Goal: Information Seeking & Learning: Learn about a topic

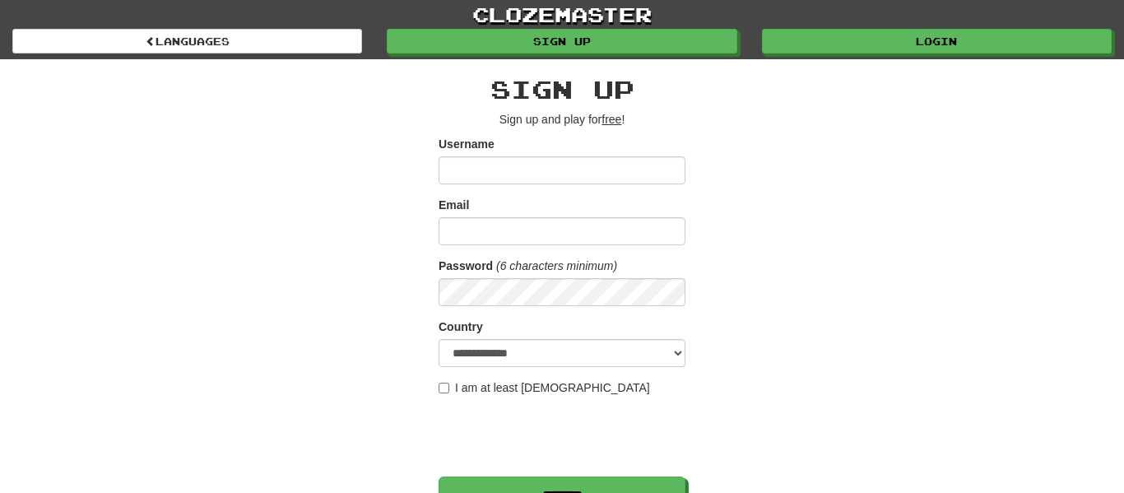
type input "**********"
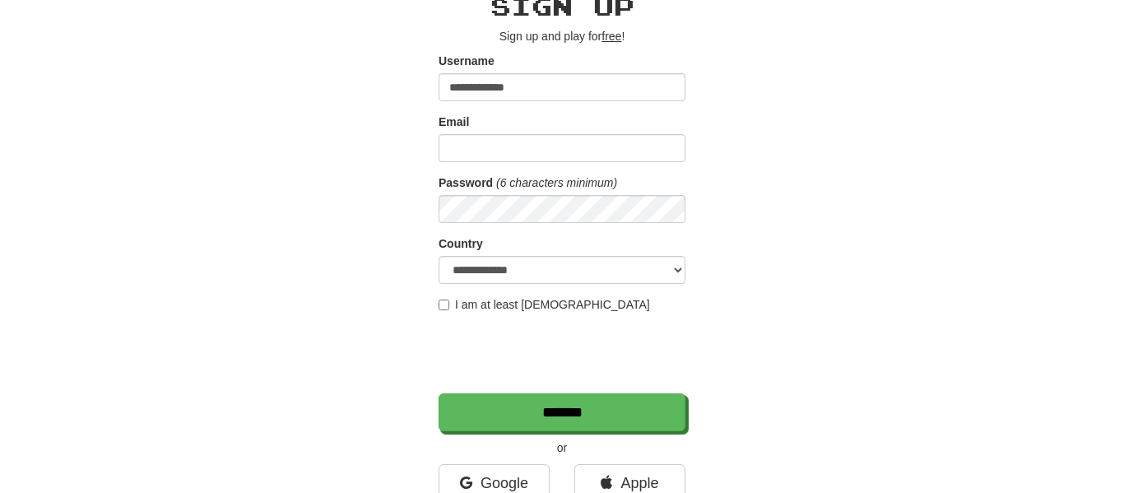
scroll to position [95, 0]
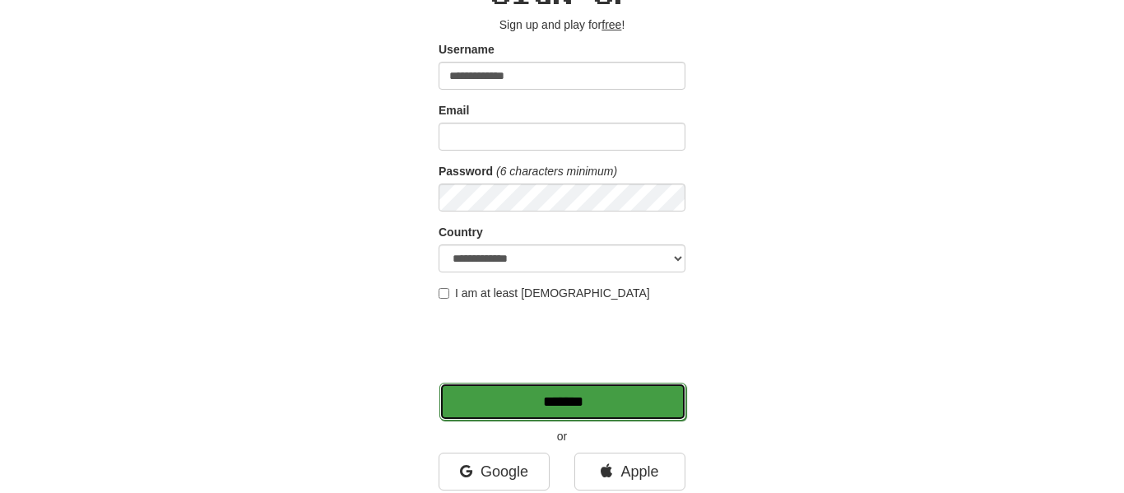
click at [540, 391] on input "*******" at bounding box center [562, 402] width 247 height 38
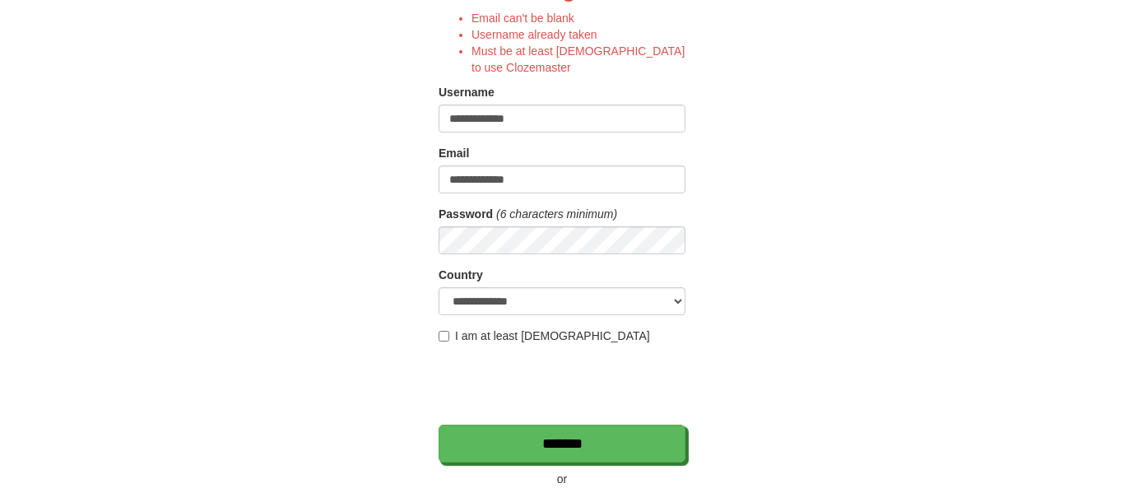
scroll to position [199, 0]
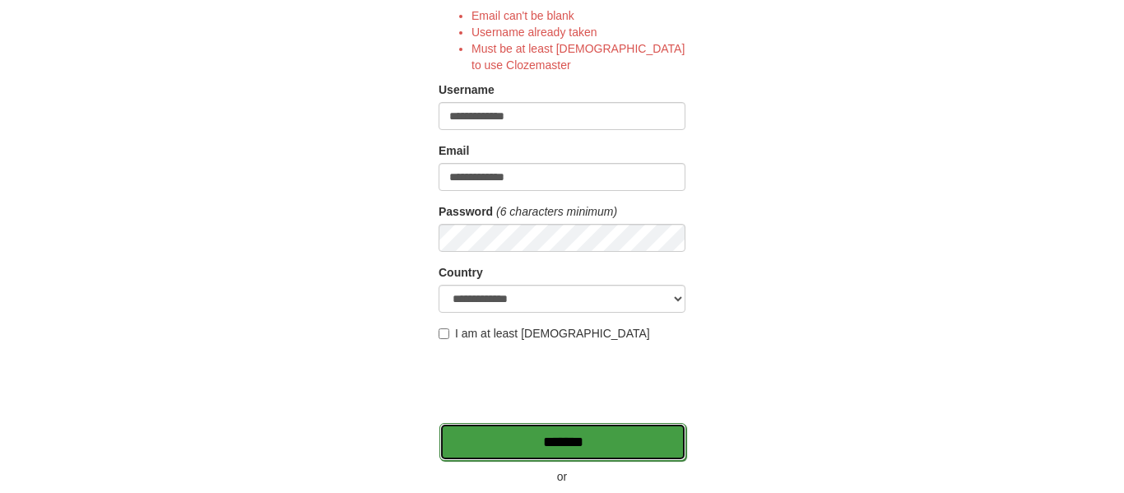
click at [559, 426] on input "*******" at bounding box center [562, 442] width 247 height 38
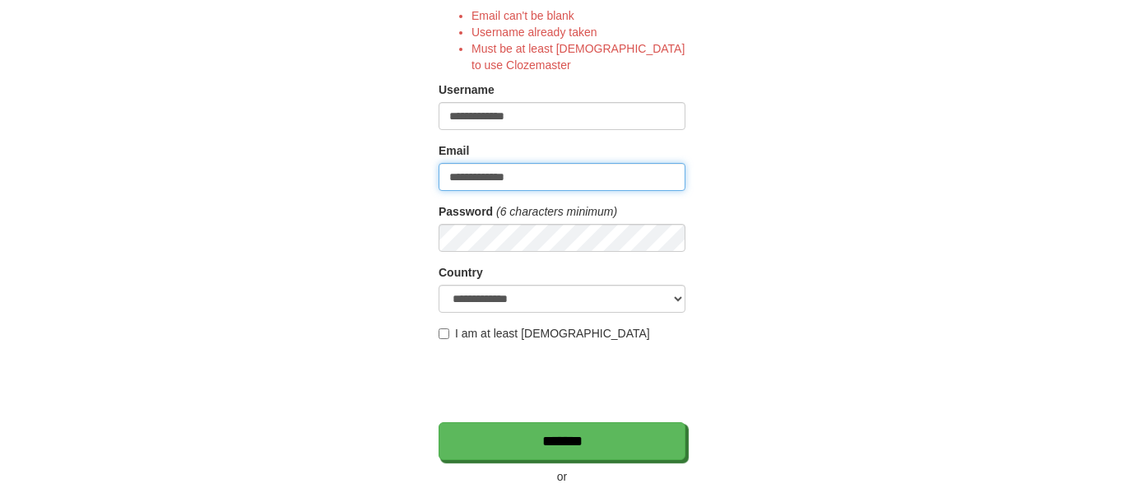
click at [541, 179] on input "**********" at bounding box center [561, 177] width 247 height 28
type input "**********"
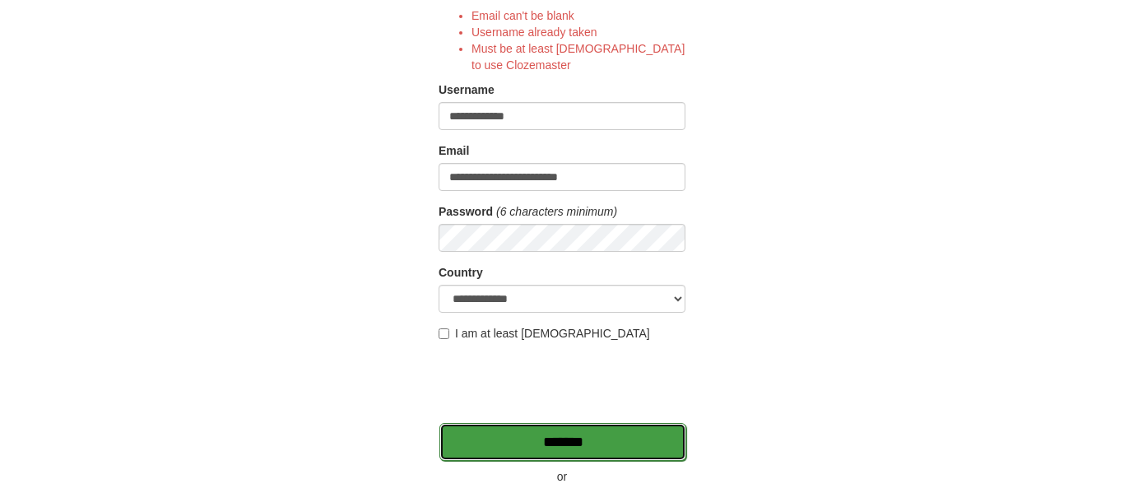
click at [586, 429] on input "*******" at bounding box center [562, 442] width 247 height 38
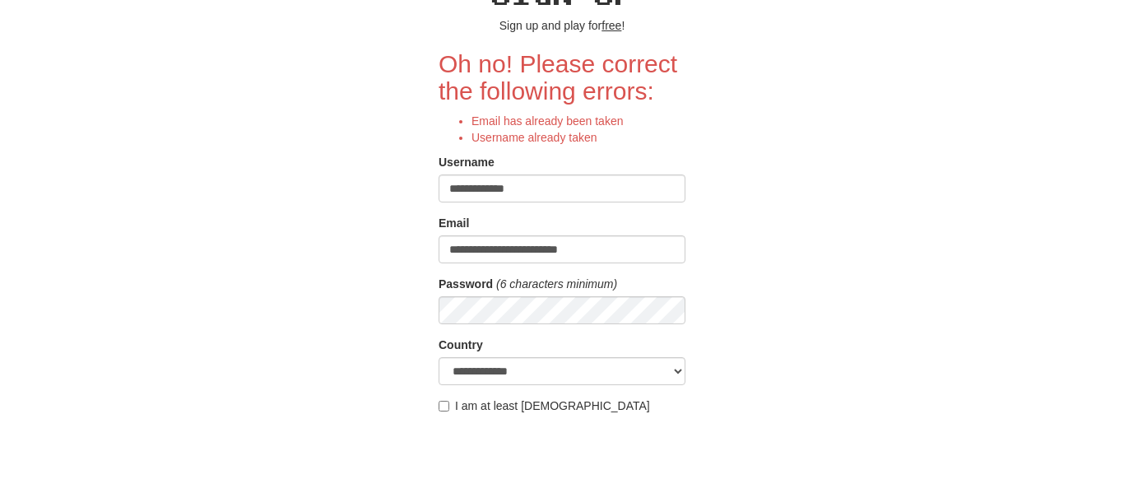
scroll to position [94, 0]
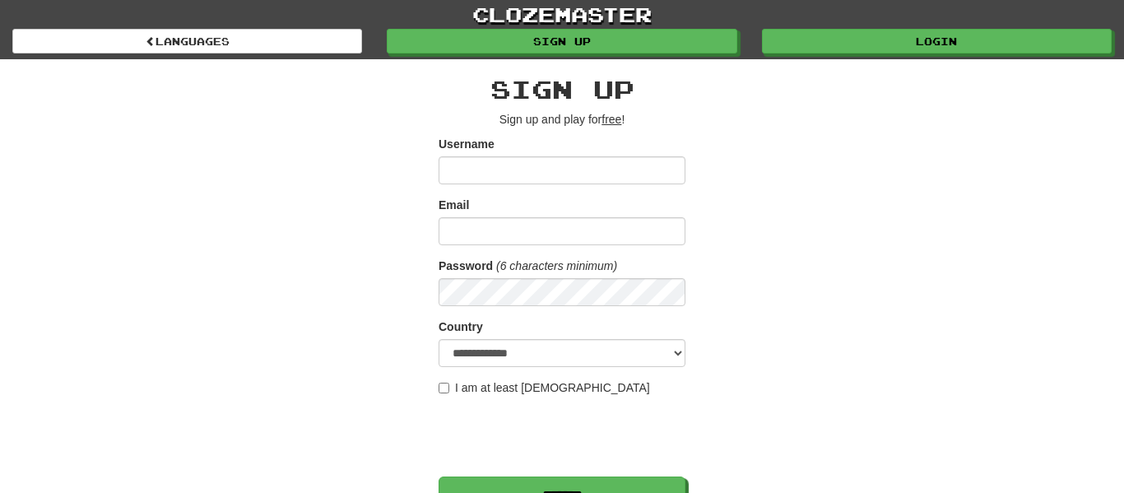
type input "**********"
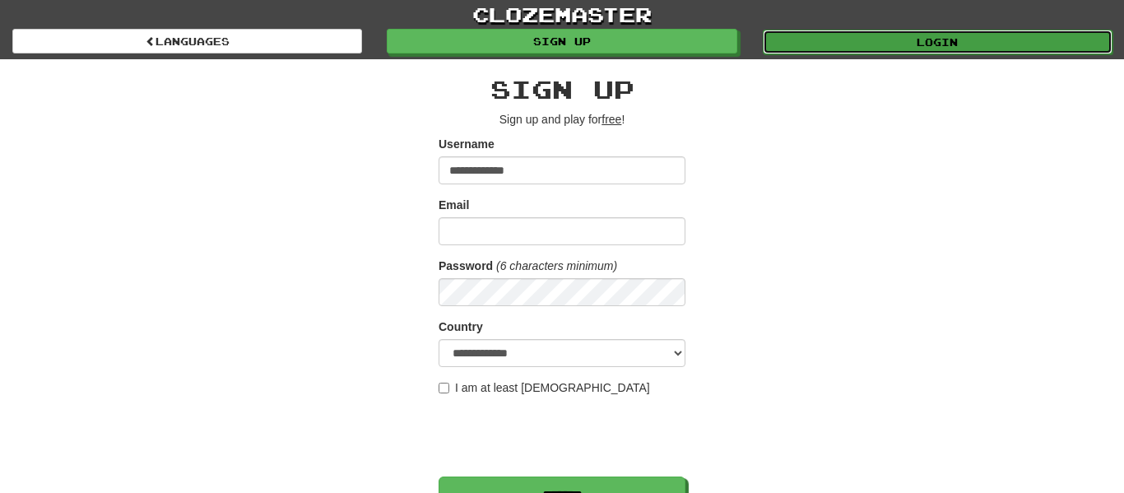
click at [923, 39] on link "Login" at bounding box center [938, 42] width 350 height 25
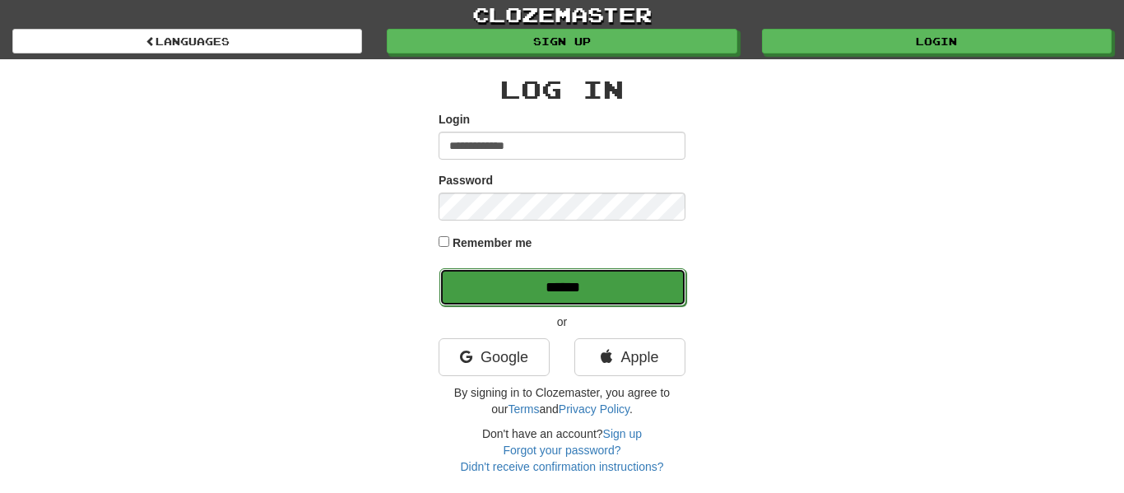
click at [488, 271] on input "******" at bounding box center [562, 287] width 247 height 38
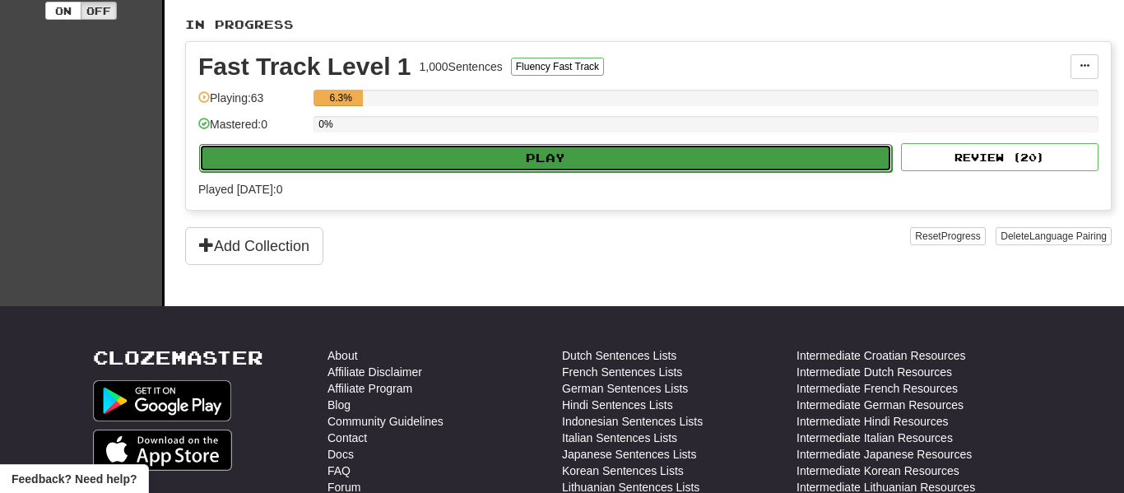
click at [483, 161] on button "Play" at bounding box center [545, 158] width 693 height 28
select select "**"
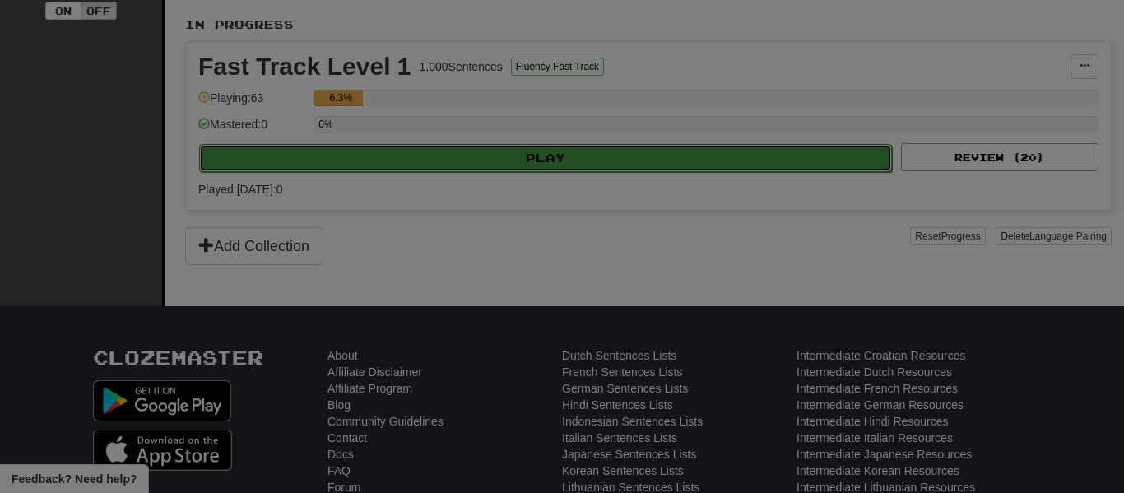
scroll to position [370, 0]
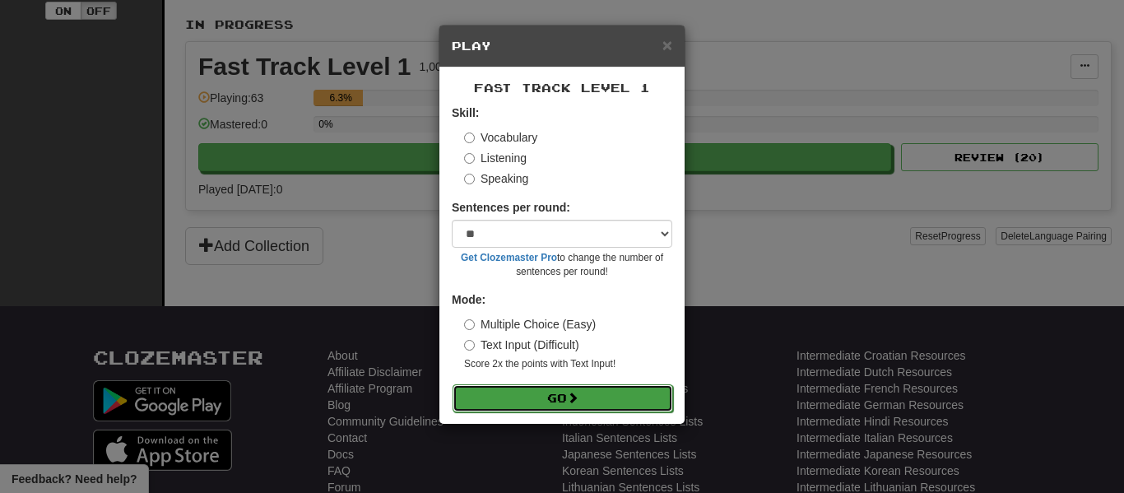
click at [555, 398] on button "Go" at bounding box center [562, 398] width 220 height 28
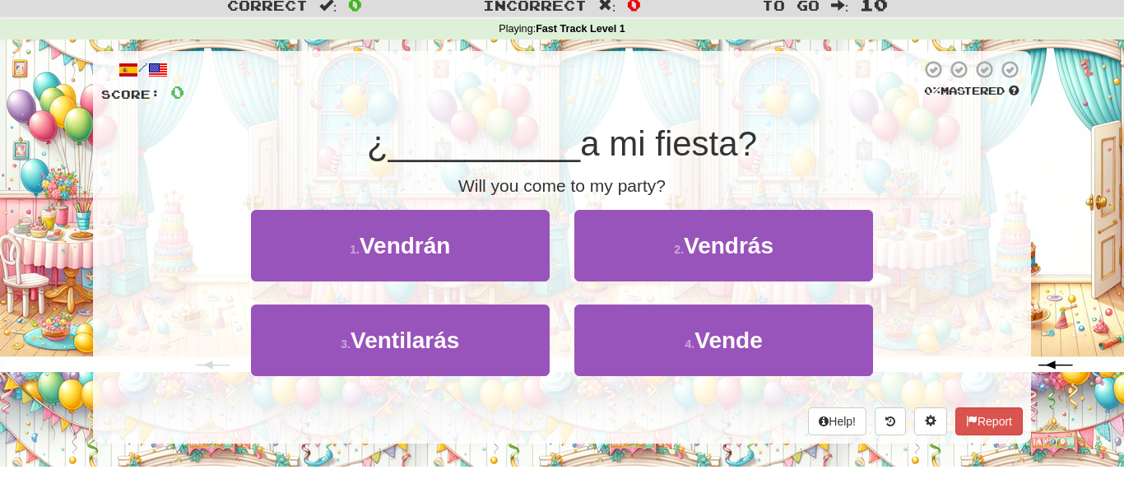
scroll to position [49, 0]
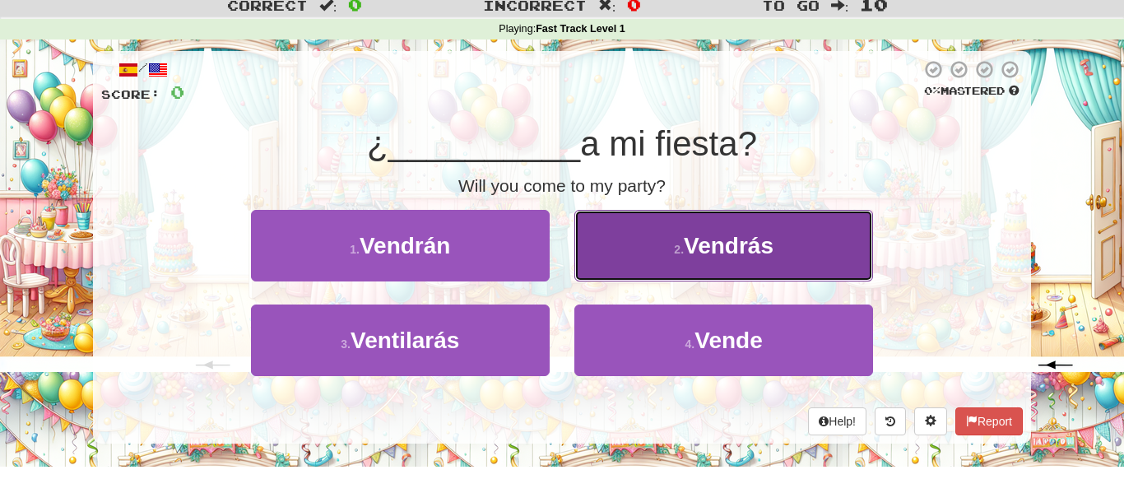
click at [627, 263] on button "2 . [GEOGRAPHIC_DATA]" at bounding box center [723, 246] width 299 height 72
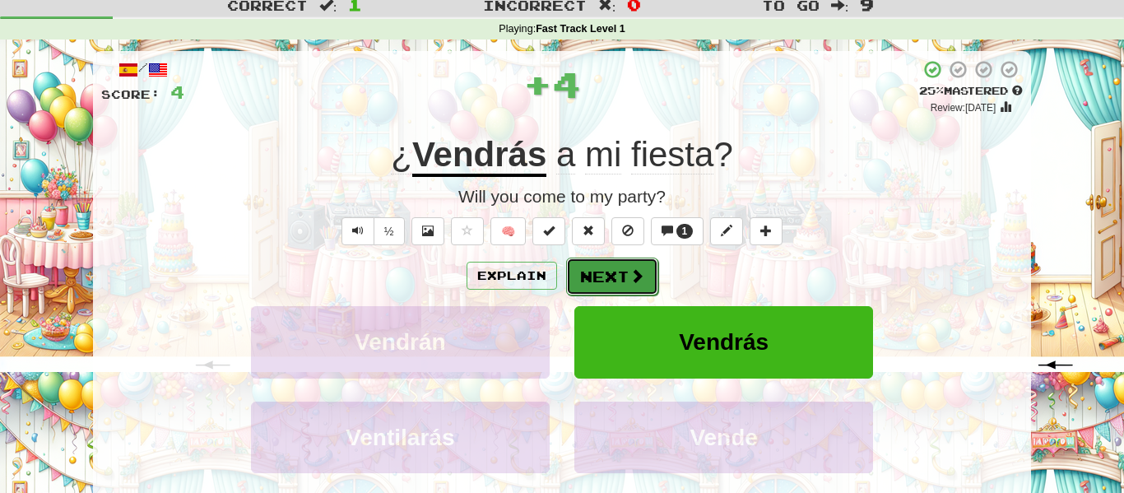
click at [580, 287] on button "Next" at bounding box center [612, 276] width 92 height 38
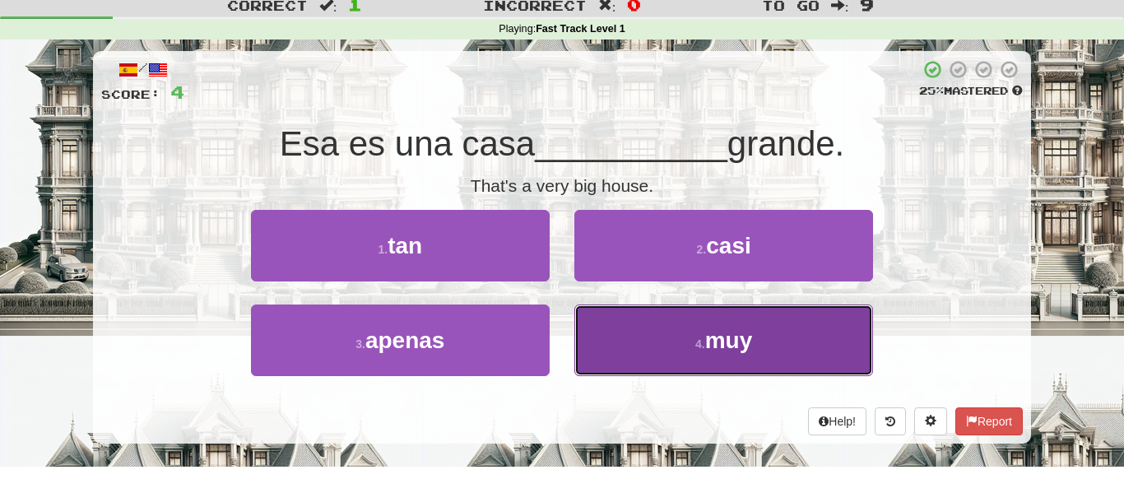
click at [656, 337] on button "4 . muy" at bounding box center [723, 340] width 299 height 72
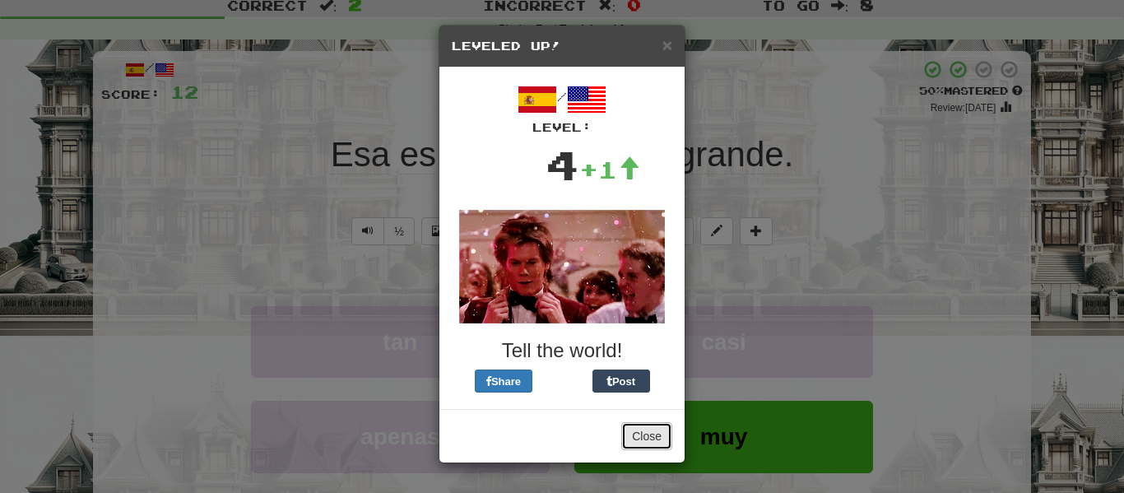
click at [642, 433] on button "Close" at bounding box center [646, 436] width 51 height 28
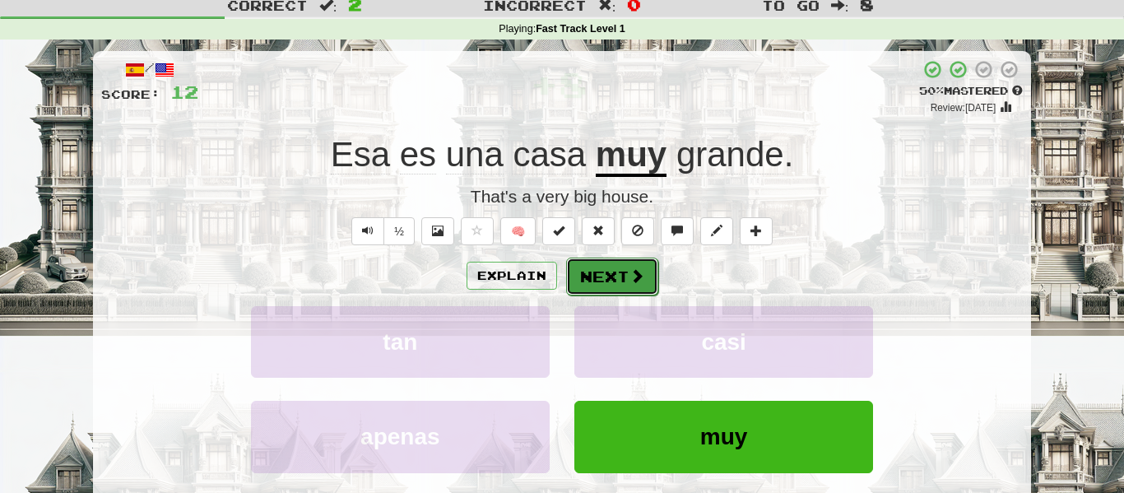
click at [596, 267] on button "Next" at bounding box center [612, 276] width 92 height 38
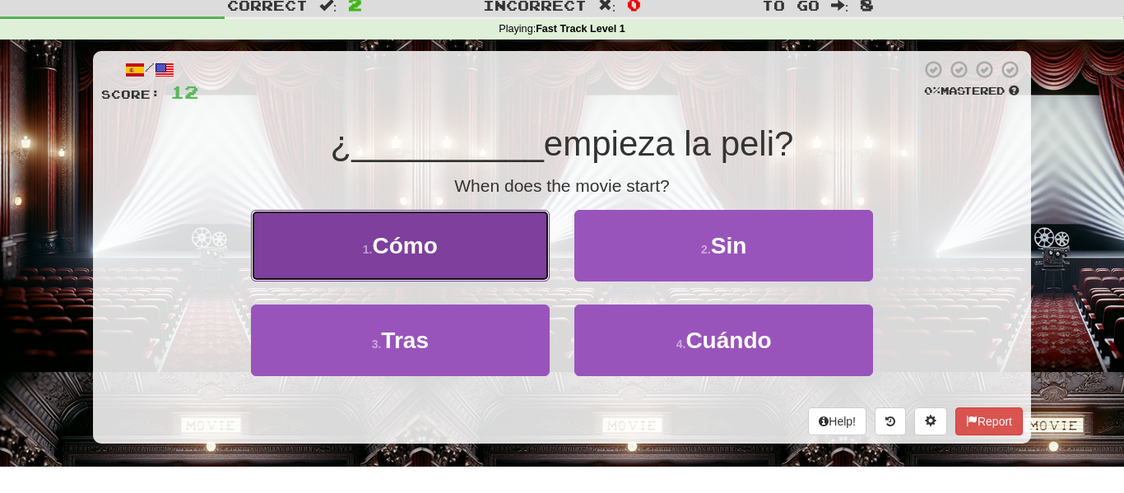
click at [480, 260] on button "1 . Cómo" at bounding box center [400, 246] width 299 height 72
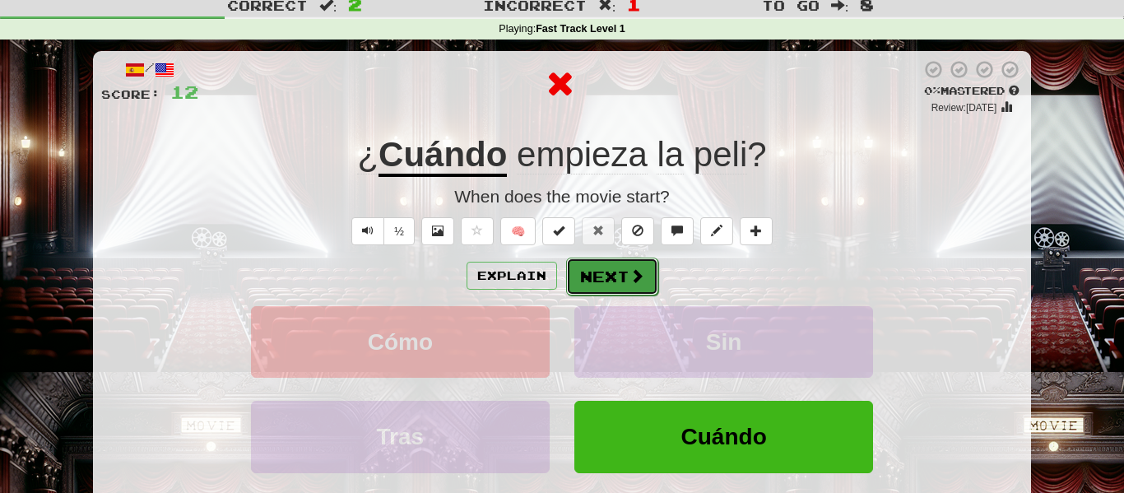
click at [600, 286] on button "Next" at bounding box center [612, 276] width 92 height 38
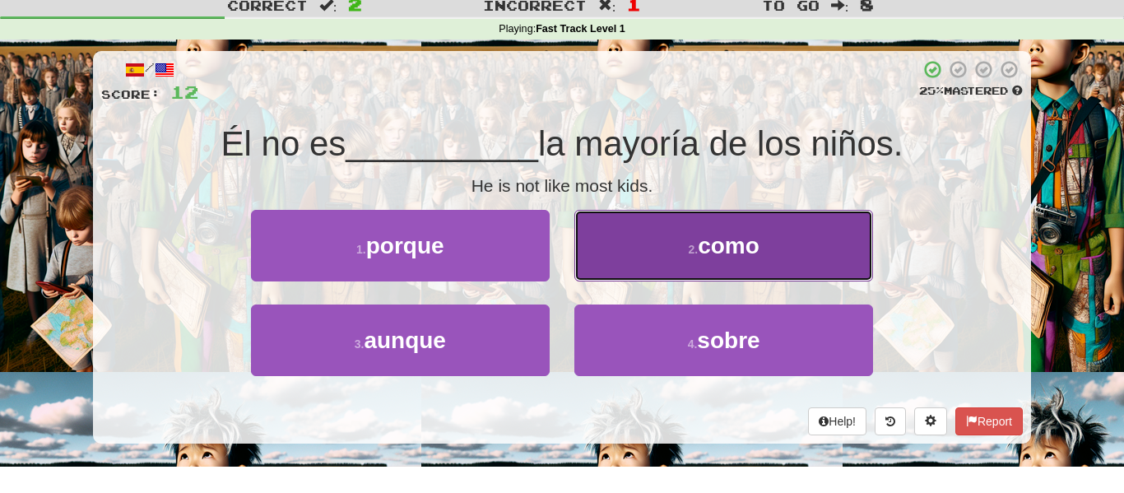
click at [608, 253] on button "2 . como" at bounding box center [723, 246] width 299 height 72
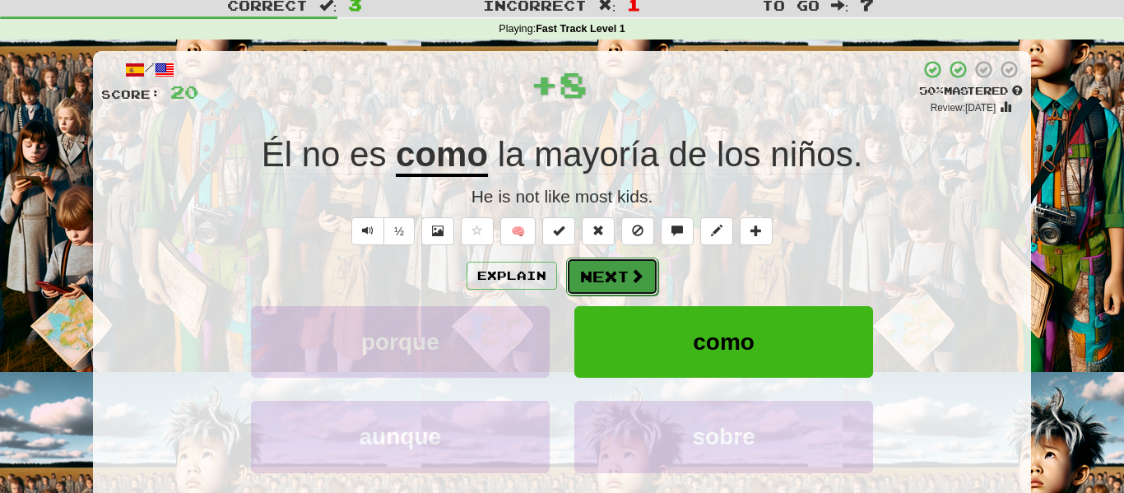
click at [607, 281] on button "Next" at bounding box center [612, 276] width 92 height 38
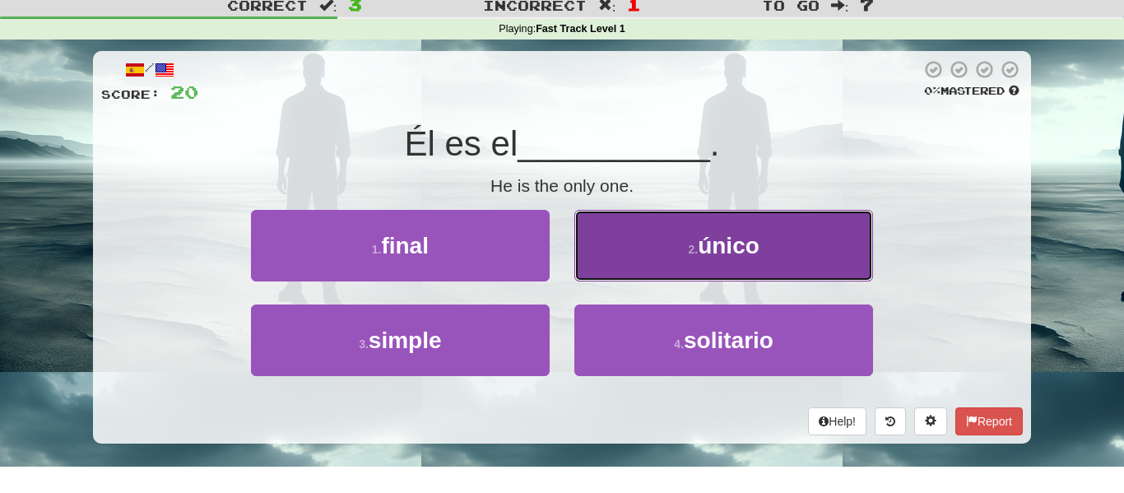
click at [677, 236] on button "2 . único" at bounding box center [723, 246] width 299 height 72
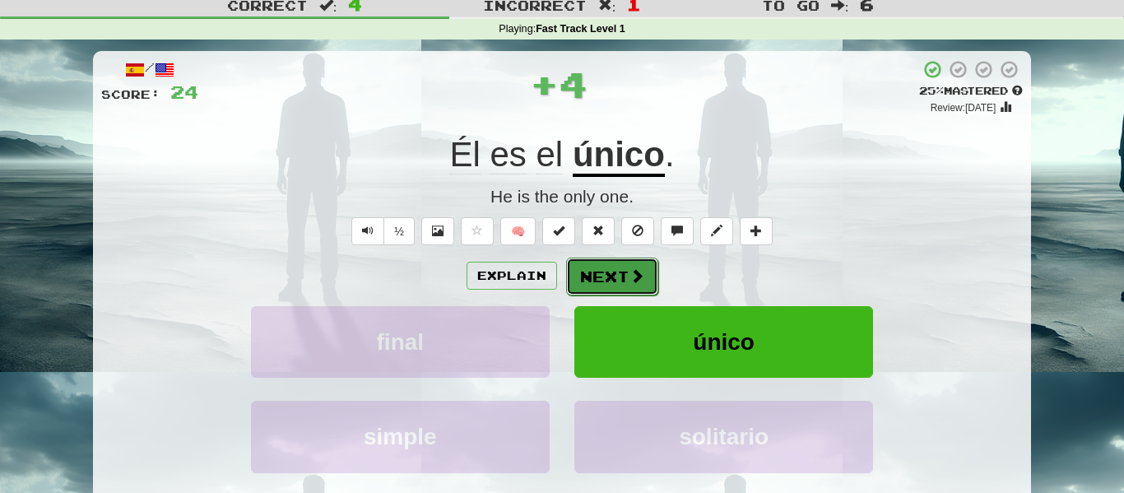
click at [605, 291] on button "Next" at bounding box center [612, 276] width 92 height 38
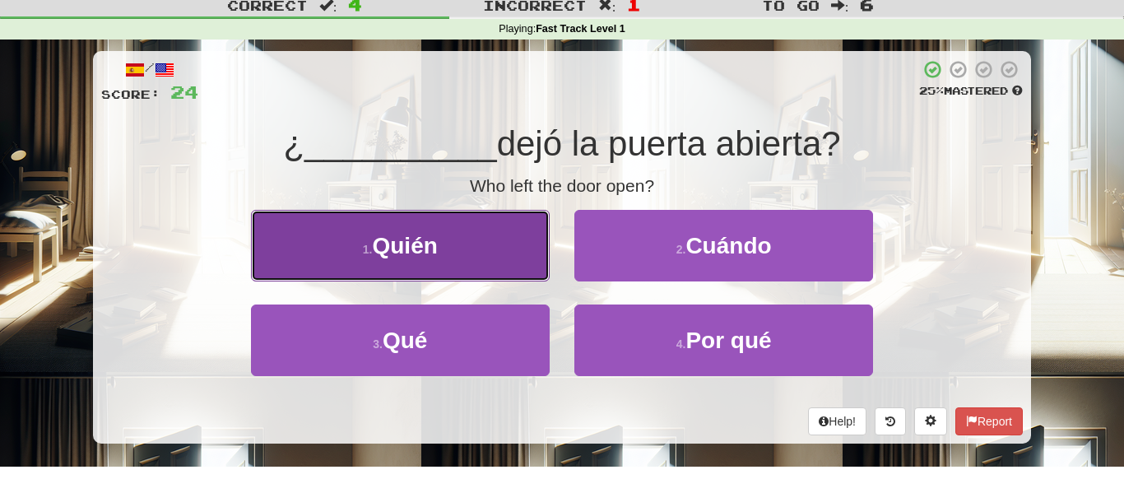
click at [508, 261] on button "1 . [GEOGRAPHIC_DATA]" at bounding box center [400, 246] width 299 height 72
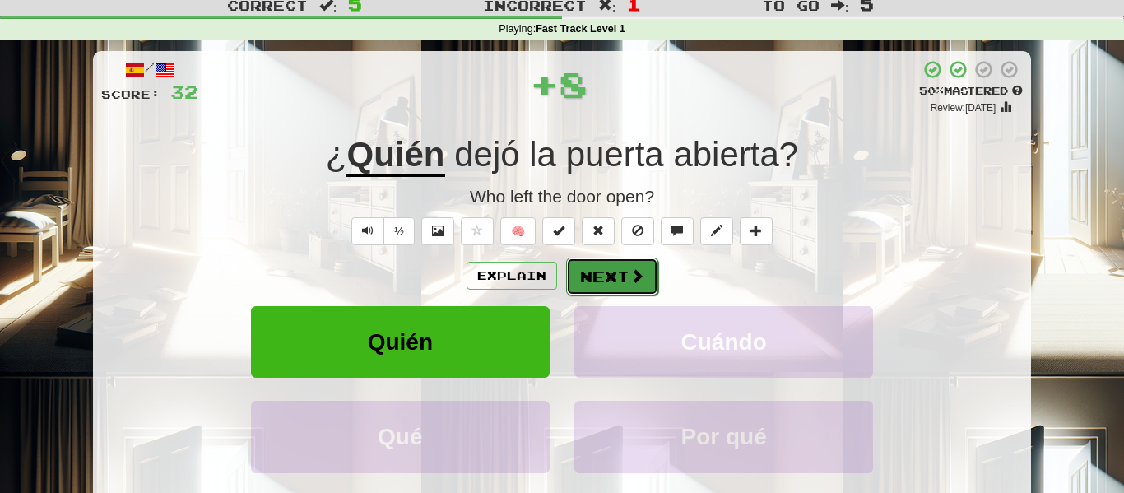
click at [594, 267] on button "Next" at bounding box center [612, 276] width 92 height 38
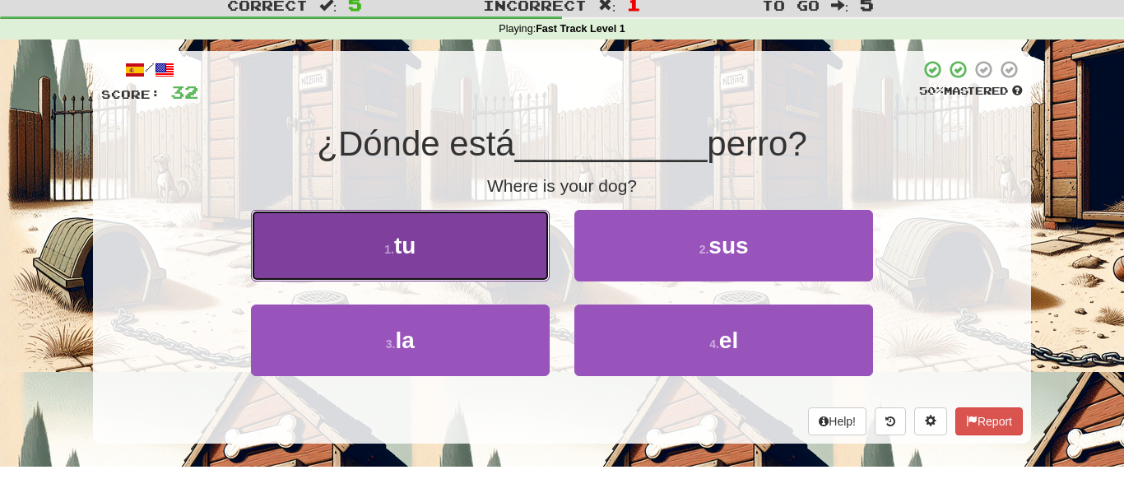
click at [522, 262] on button "1 . tu" at bounding box center [400, 246] width 299 height 72
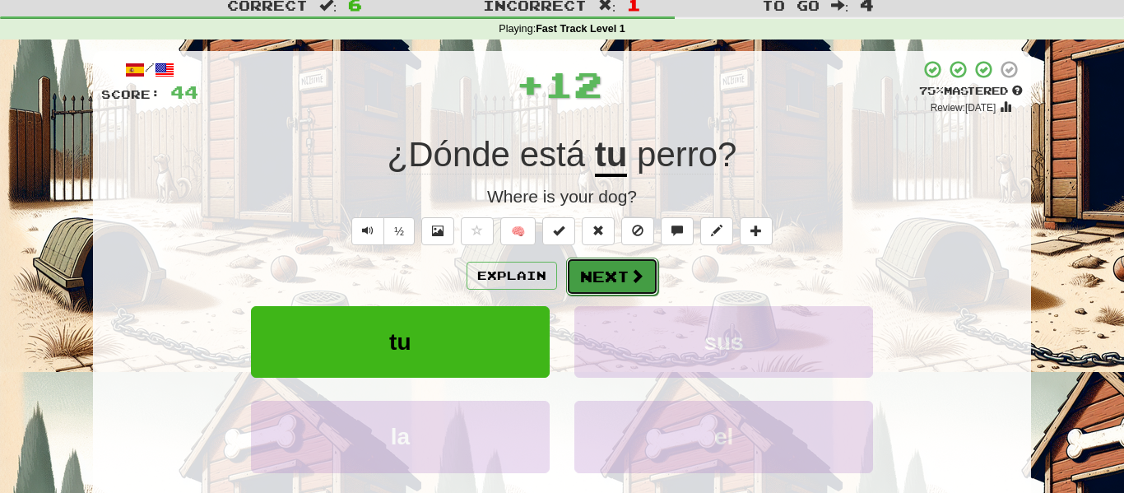
click at [626, 281] on button "Next" at bounding box center [612, 276] width 92 height 38
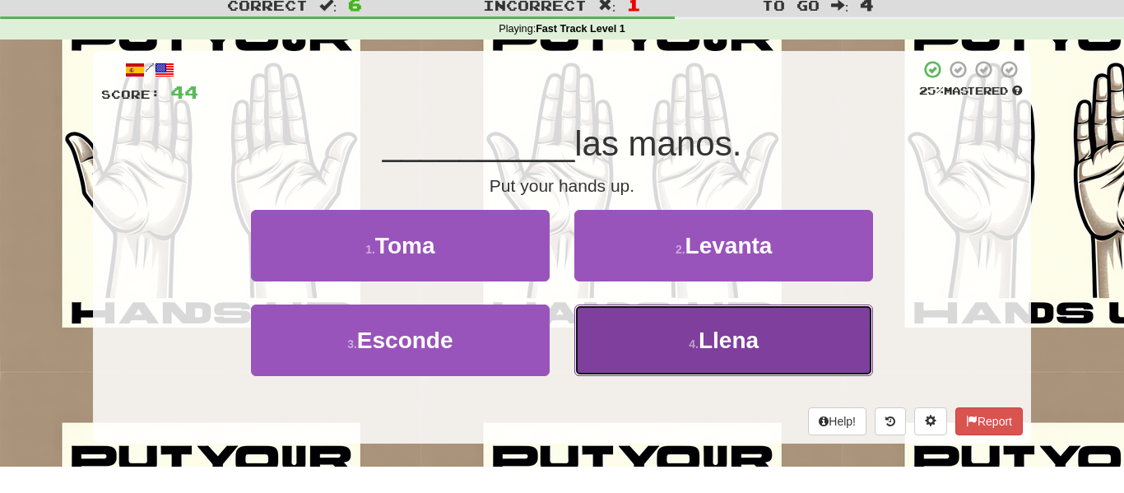
click at [619, 316] on button "4 . Llena" at bounding box center [723, 340] width 299 height 72
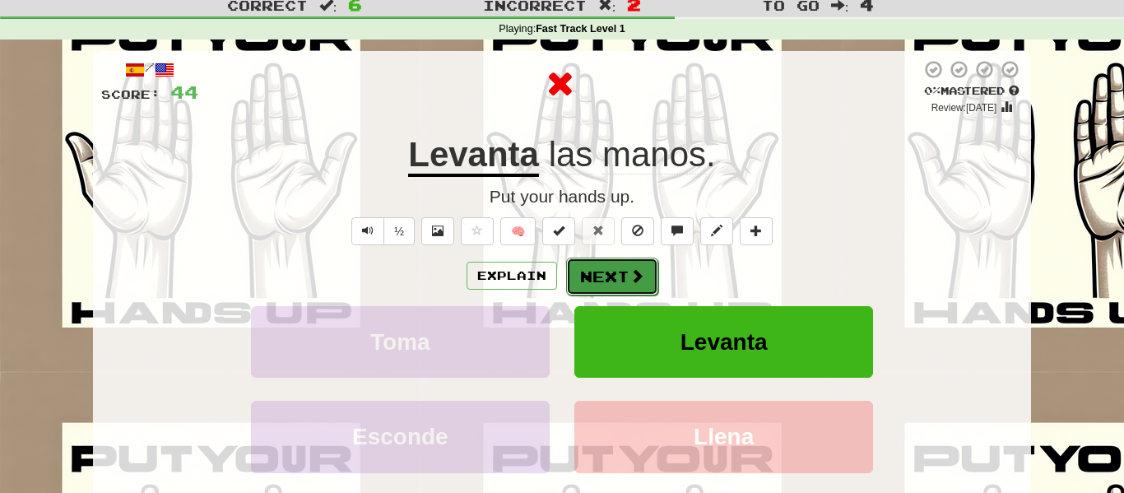
click at [617, 285] on button "Next" at bounding box center [612, 276] width 92 height 38
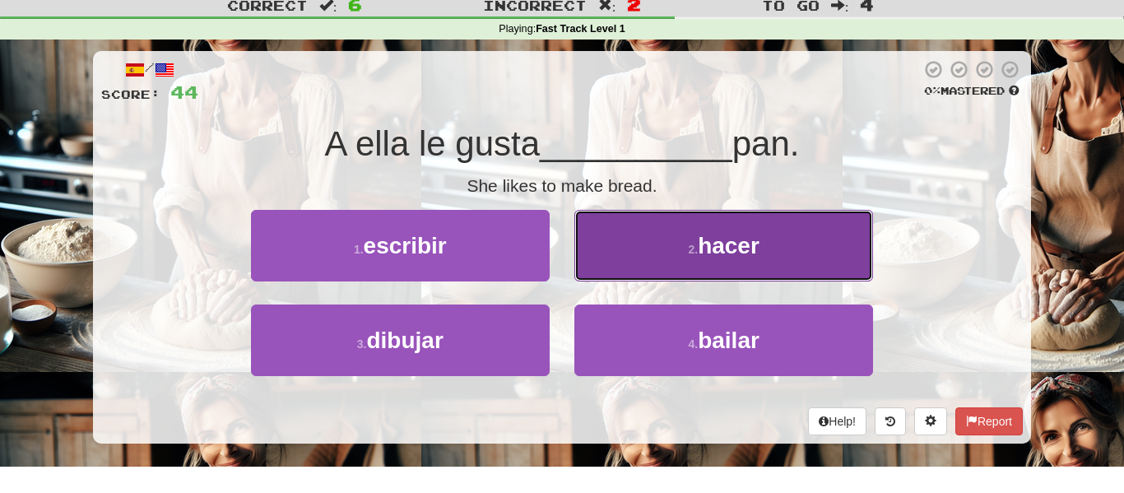
click at [602, 258] on button "2 . hacer" at bounding box center [723, 246] width 299 height 72
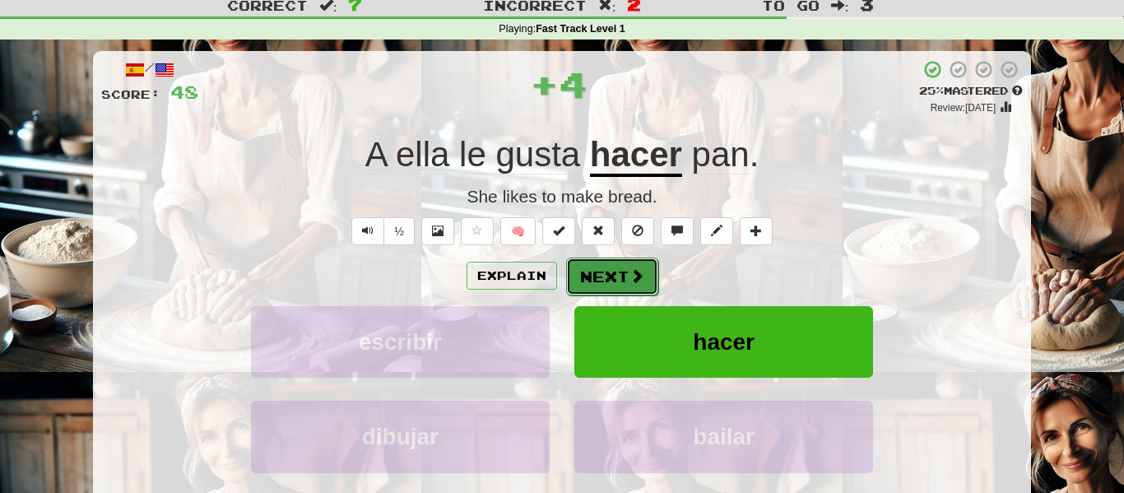
click at [605, 263] on button "Next" at bounding box center [612, 276] width 92 height 38
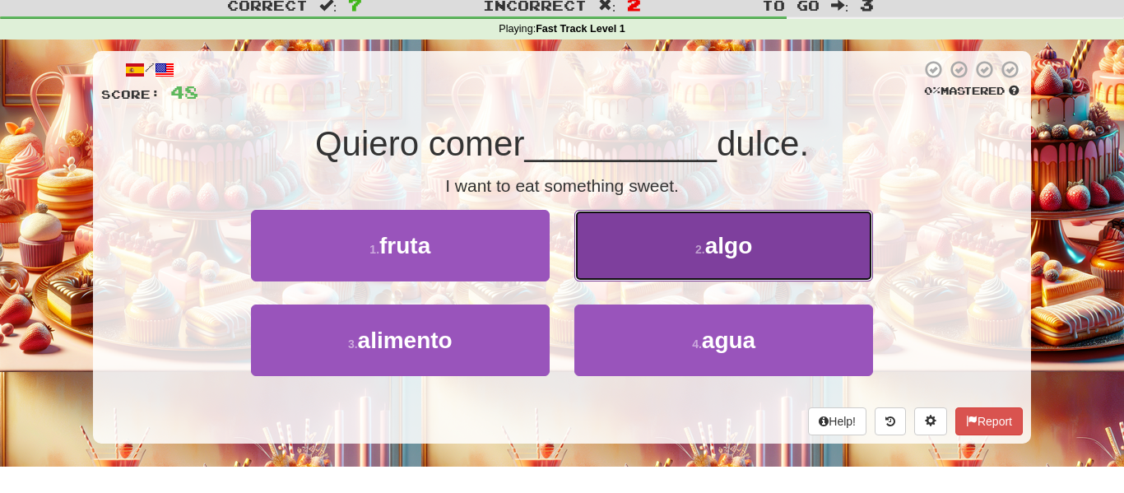
click at [624, 279] on button "2 . algo" at bounding box center [723, 246] width 299 height 72
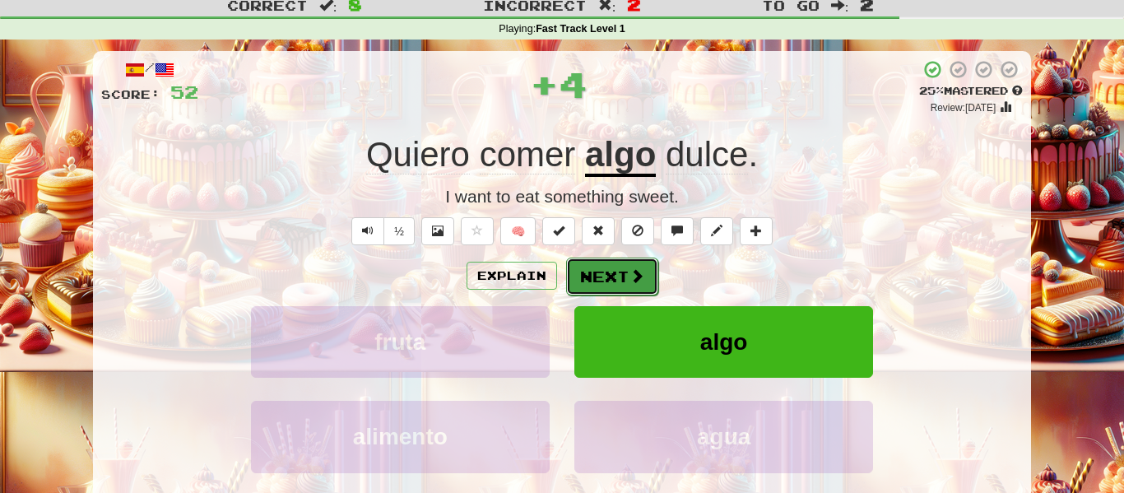
click at [637, 294] on button "Next" at bounding box center [612, 276] width 92 height 38
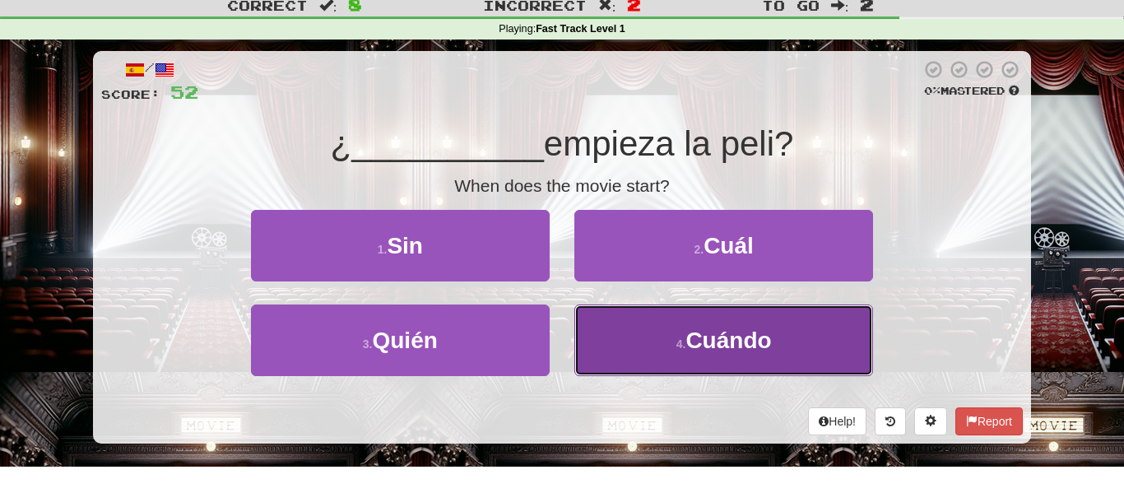
click at [634, 332] on button "4 . Cuándo" at bounding box center [723, 340] width 299 height 72
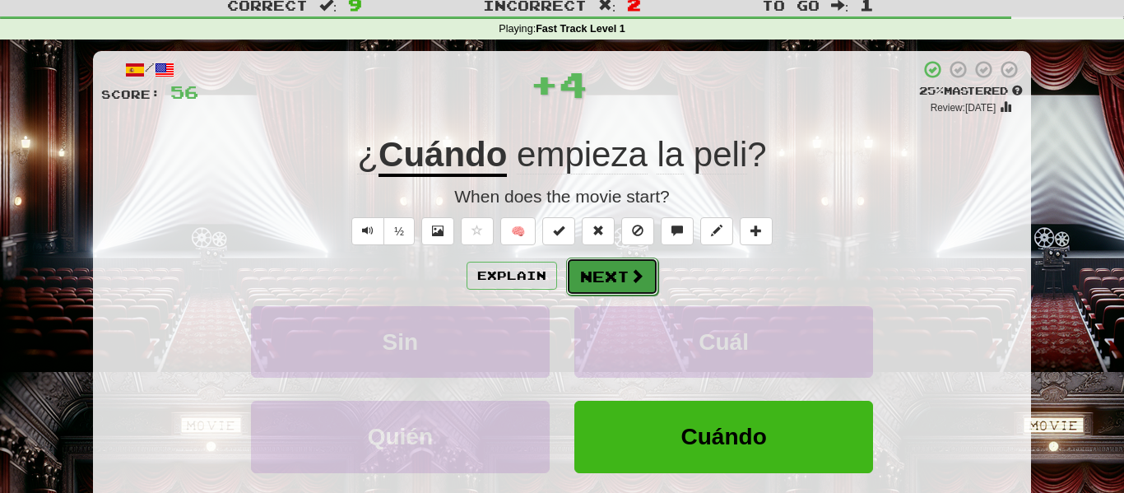
click at [628, 263] on button "Next" at bounding box center [612, 276] width 92 height 38
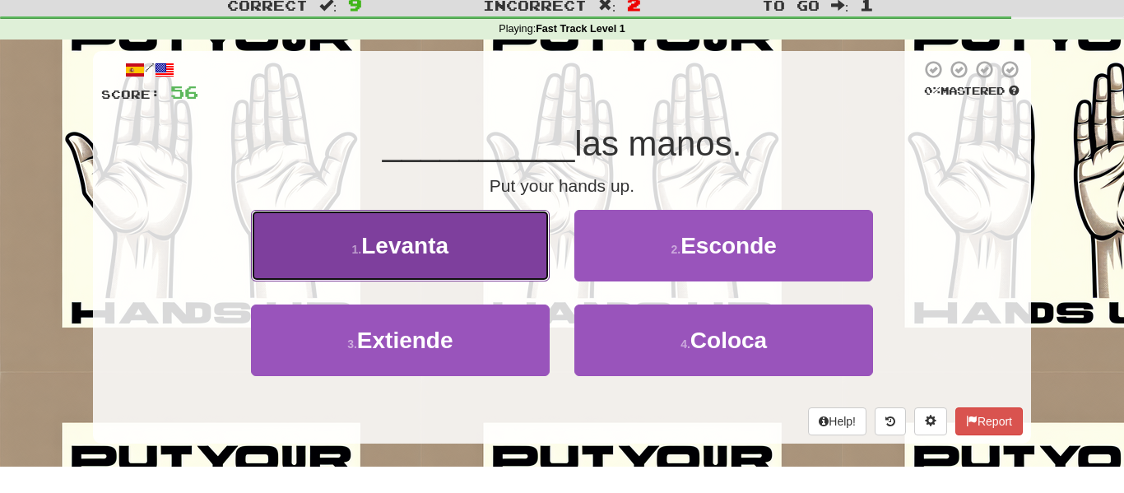
click at [516, 253] on button "1 . [GEOGRAPHIC_DATA]" at bounding box center [400, 246] width 299 height 72
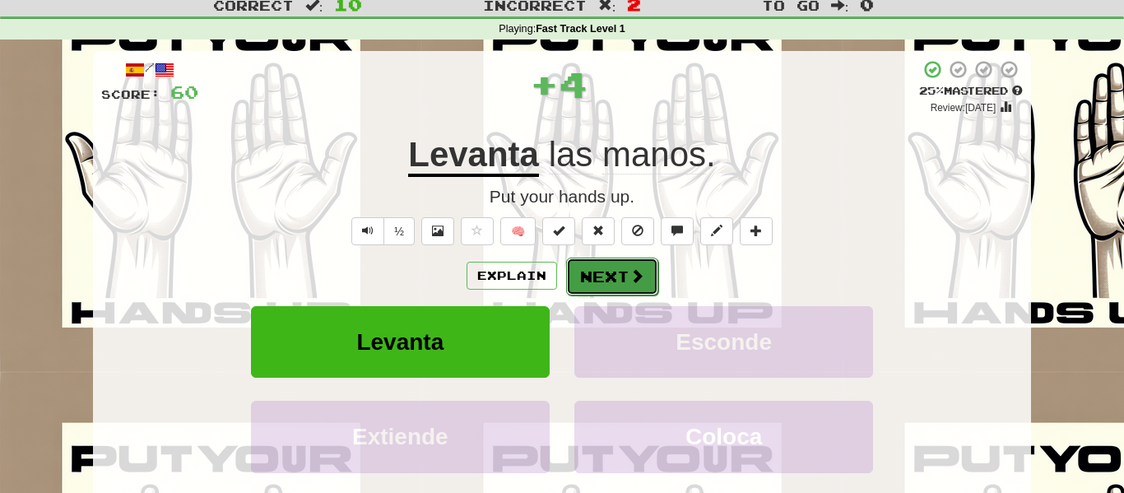
click at [609, 271] on button "Next" at bounding box center [612, 276] width 92 height 38
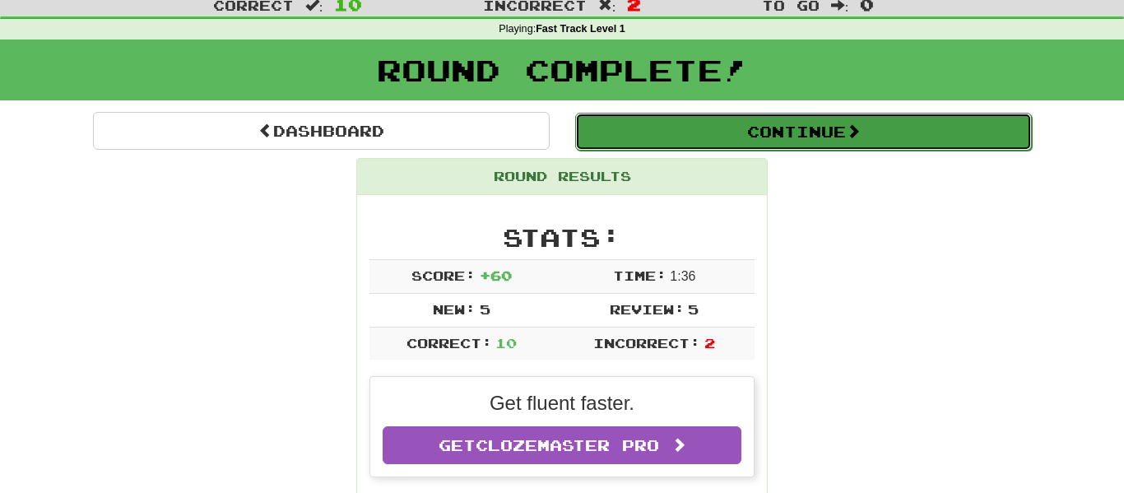
click at [691, 141] on button "Continue" at bounding box center [803, 132] width 457 height 38
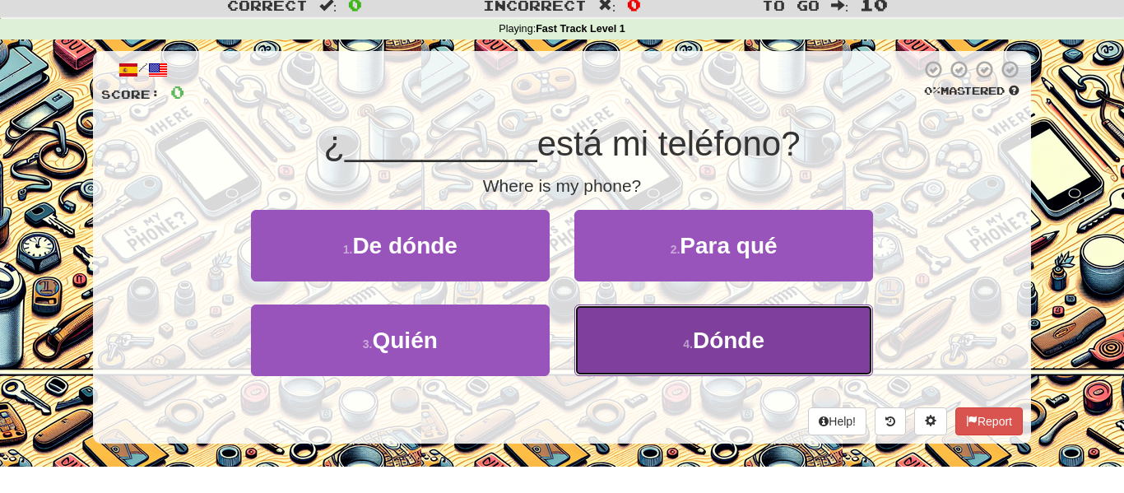
click at [605, 324] on button "4 . Dónde" at bounding box center [723, 340] width 299 height 72
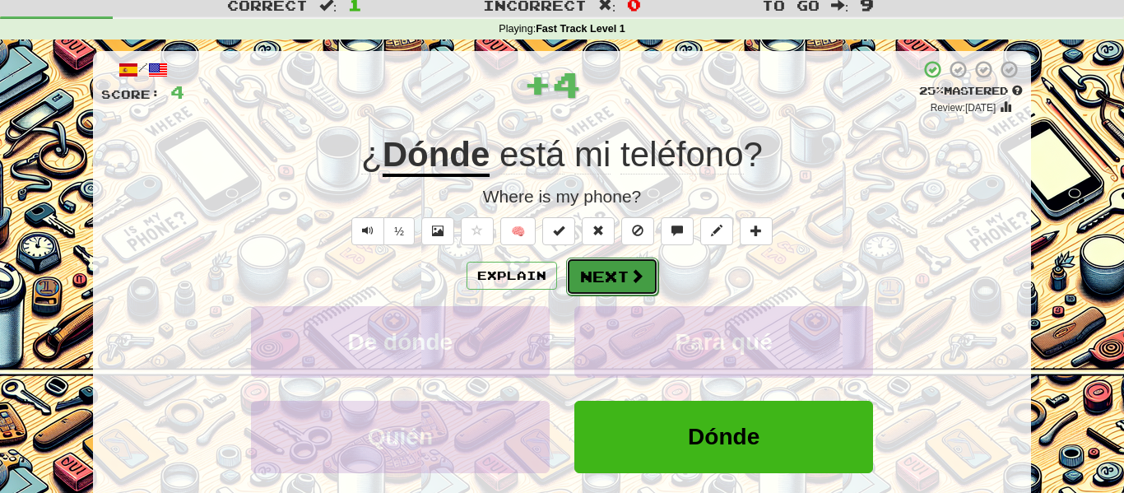
click at [613, 267] on button "Next" at bounding box center [612, 276] width 92 height 38
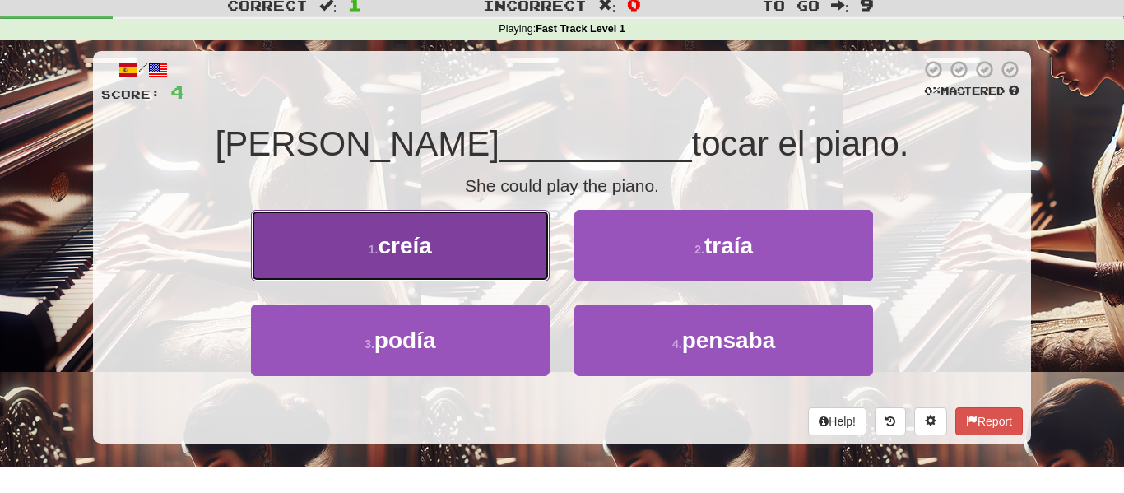
click at [502, 268] on button "1 . creía" at bounding box center [400, 246] width 299 height 72
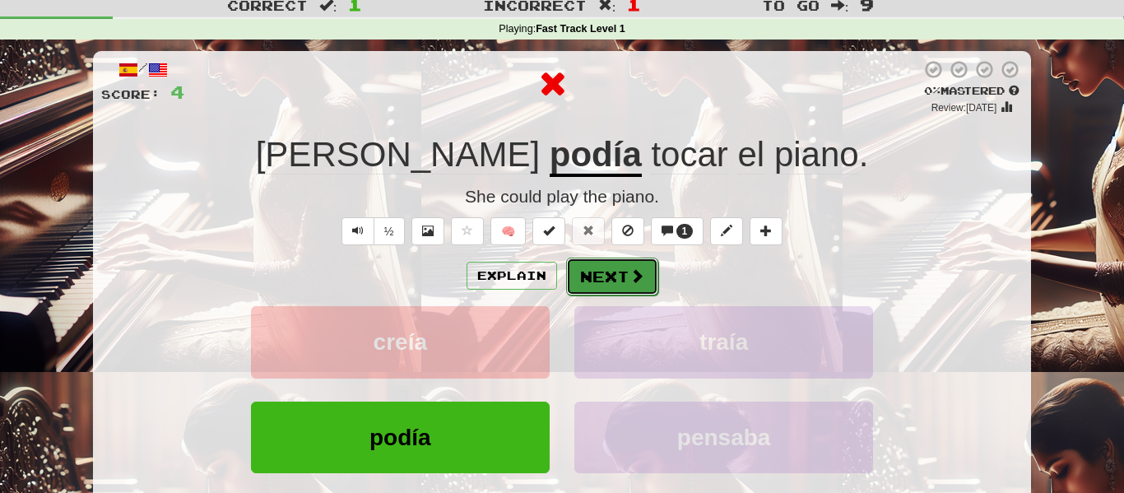
click at [597, 270] on button "Next" at bounding box center [612, 276] width 92 height 38
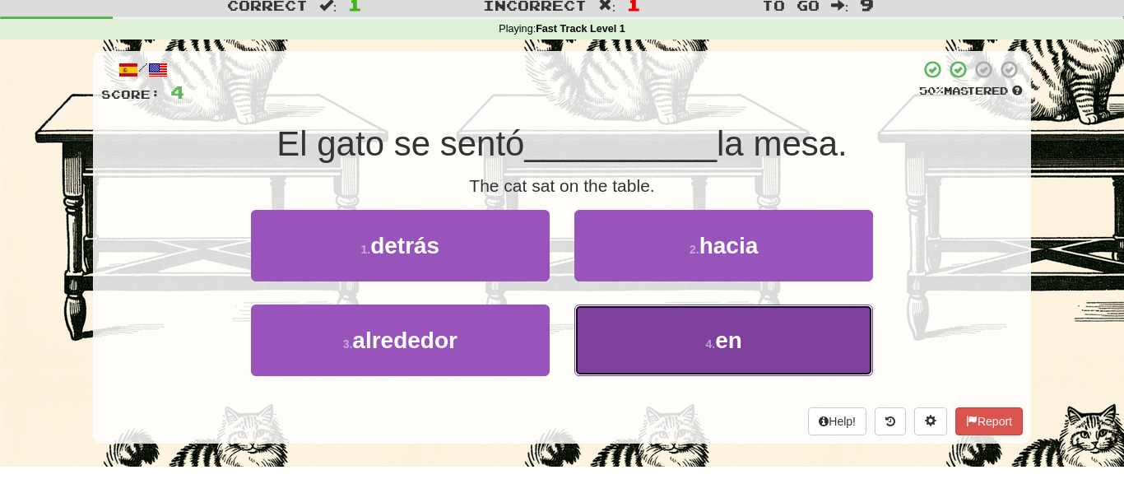
click at [601, 331] on button "4 . en" at bounding box center [723, 340] width 299 height 72
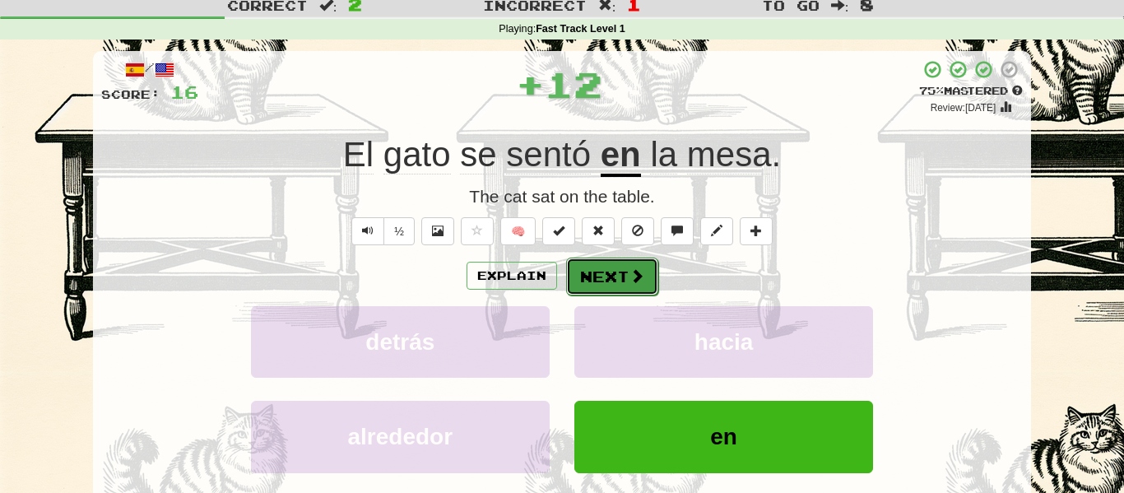
click at [599, 277] on button "Next" at bounding box center [612, 276] width 92 height 38
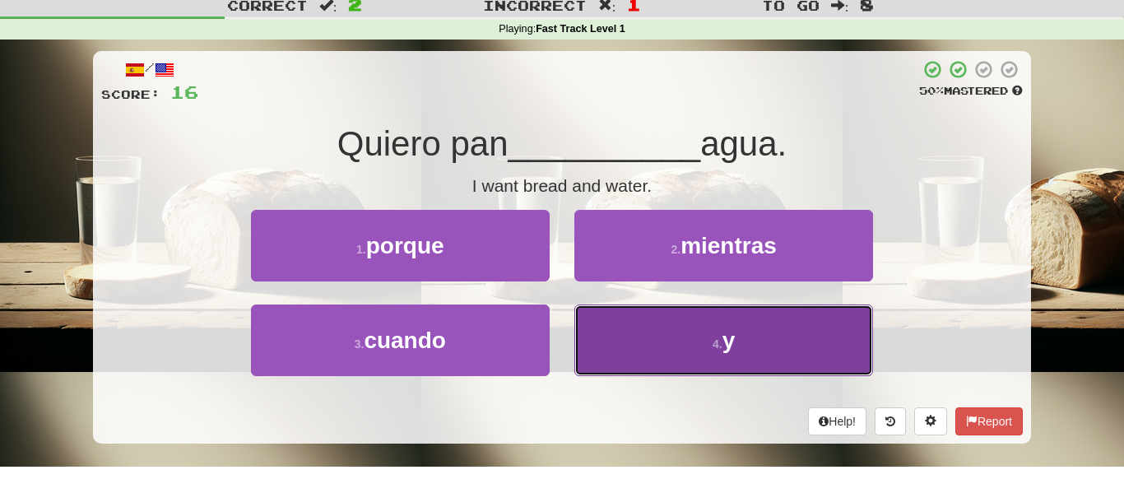
click at [615, 319] on button "4 . y" at bounding box center [723, 340] width 299 height 72
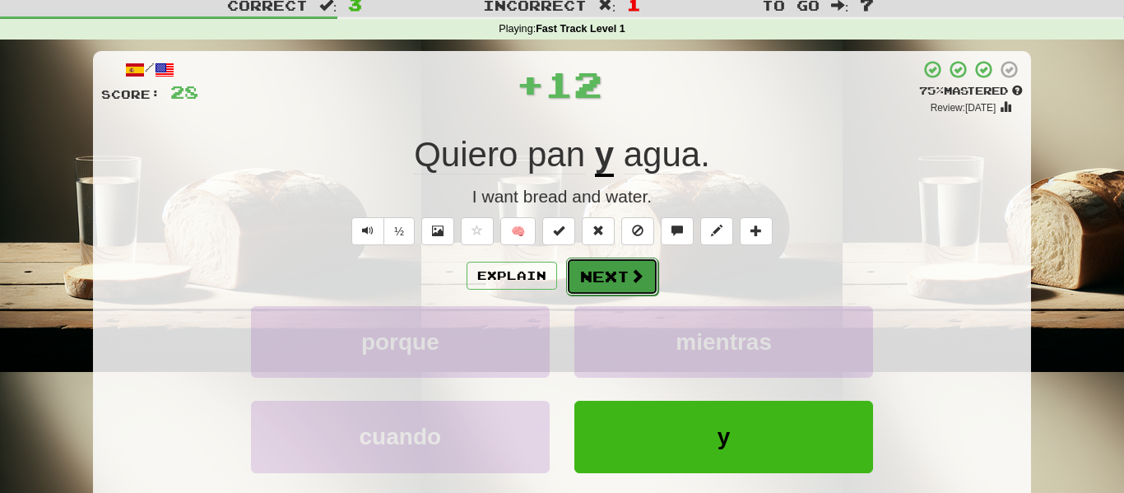
click at [610, 274] on button "Next" at bounding box center [612, 276] width 92 height 38
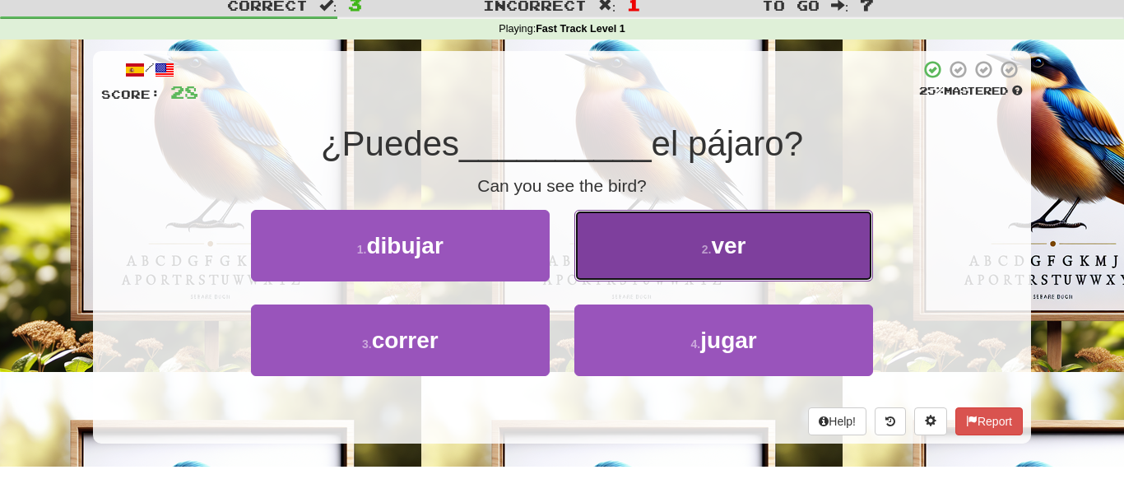
click at [608, 267] on button "2 . ver" at bounding box center [723, 246] width 299 height 72
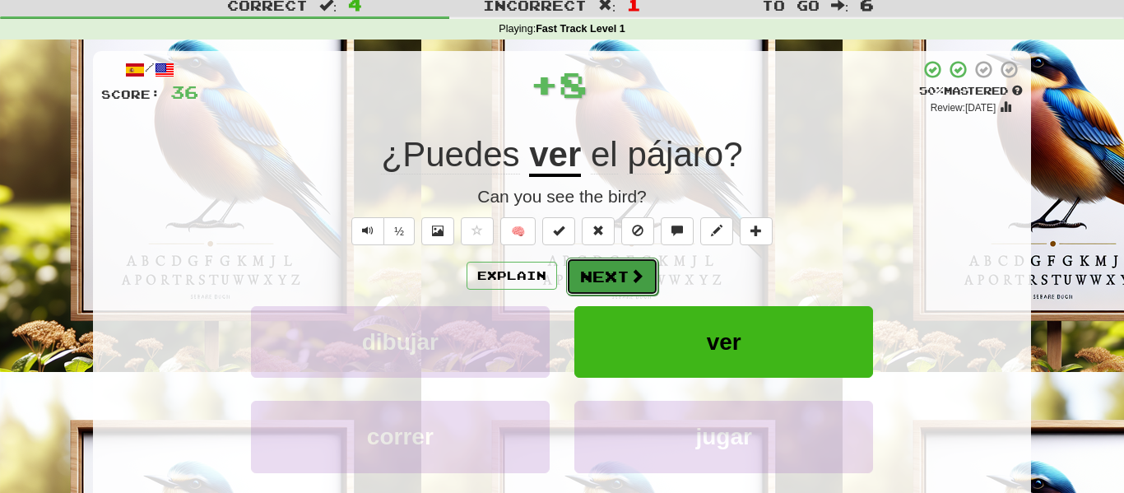
click at [605, 273] on button "Next" at bounding box center [612, 276] width 92 height 38
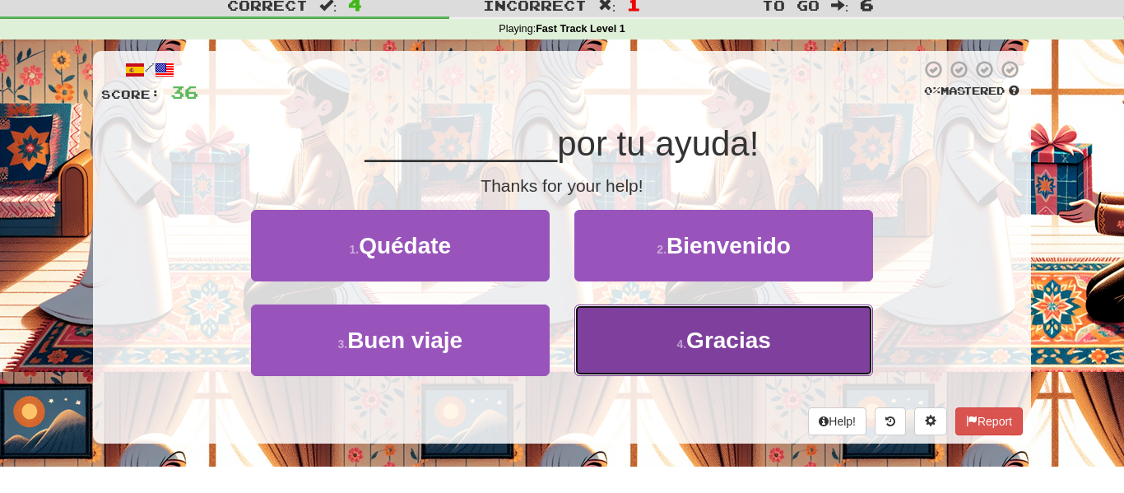
click at [608, 330] on button "4 . Gracias" at bounding box center [723, 340] width 299 height 72
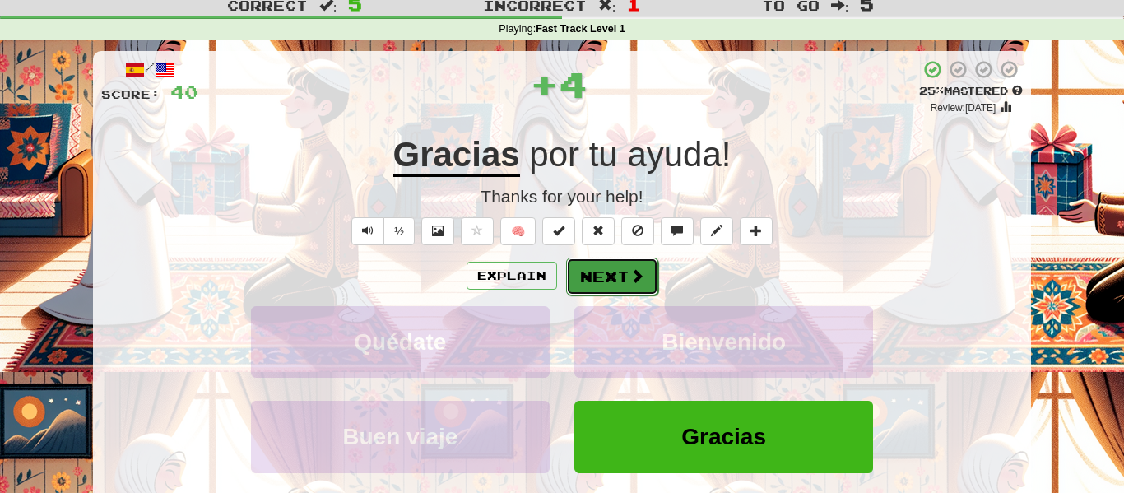
click at [597, 277] on button "Next" at bounding box center [612, 276] width 92 height 38
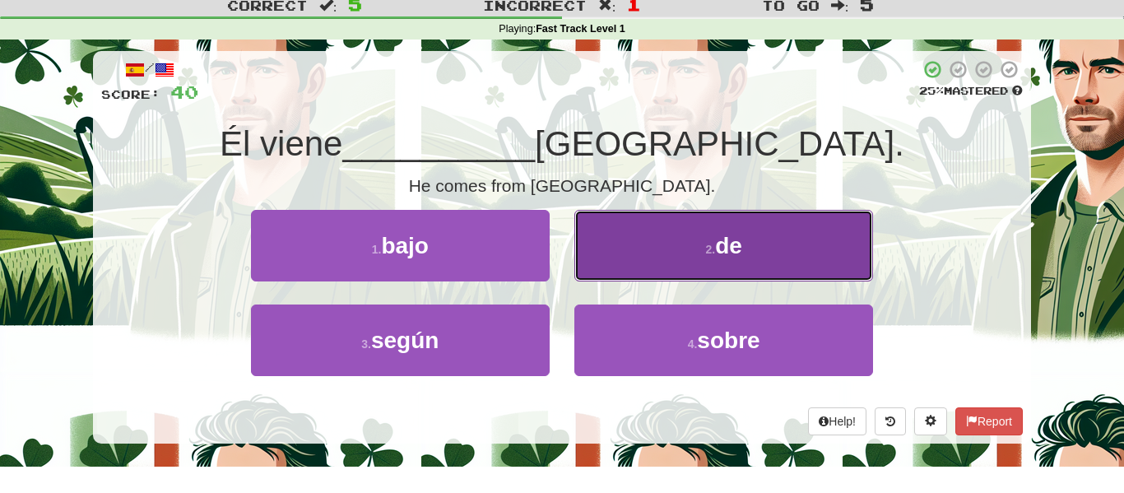
click at [593, 267] on button "2 . de" at bounding box center [723, 246] width 299 height 72
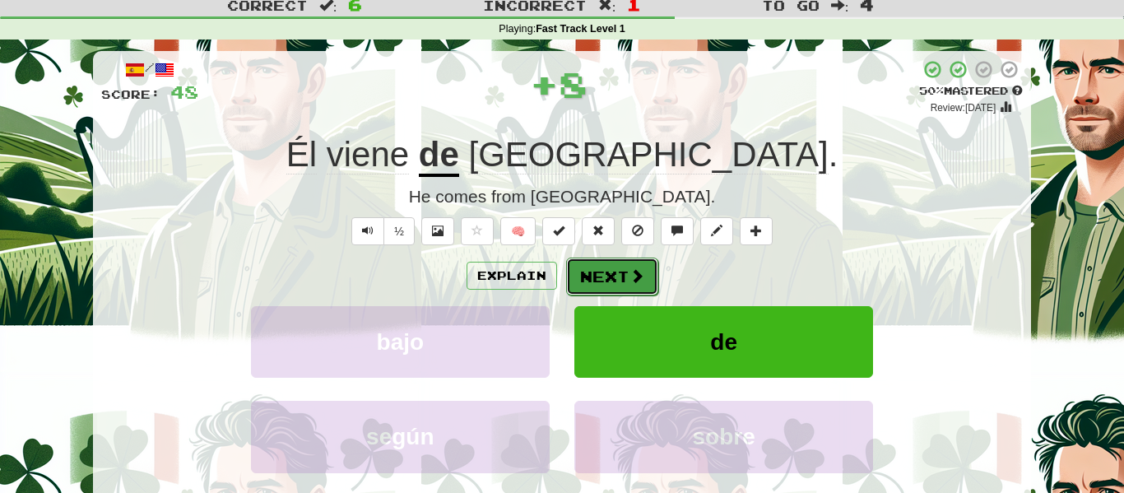
click at [605, 267] on button "Next" at bounding box center [612, 276] width 92 height 38
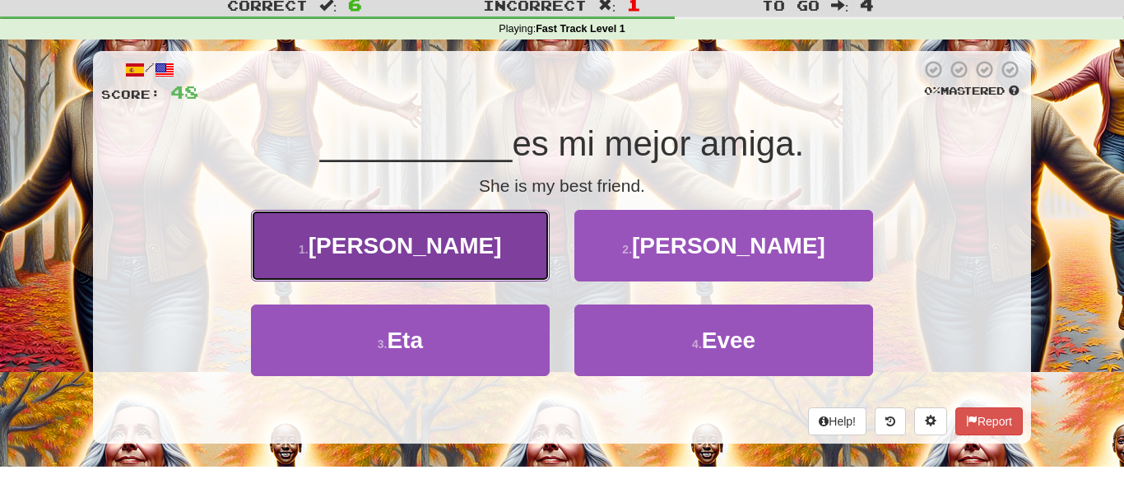
click at [519, 265] on button "1 . [PERSON_NAME]" at bounding box center [400, 246] width 299 height 72
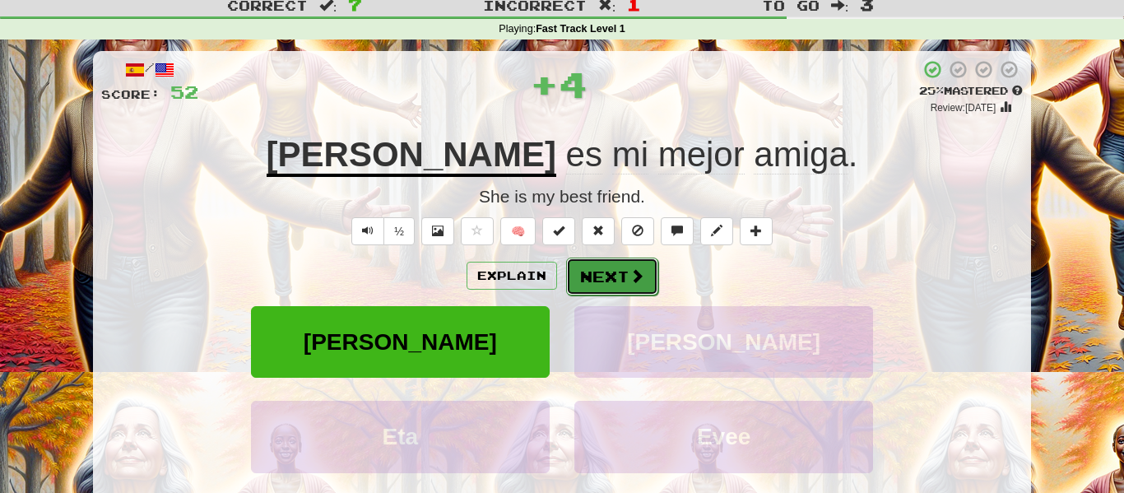
click at [586, 266] on button "Next" at bounding box center [612, 276] width 92 height 38
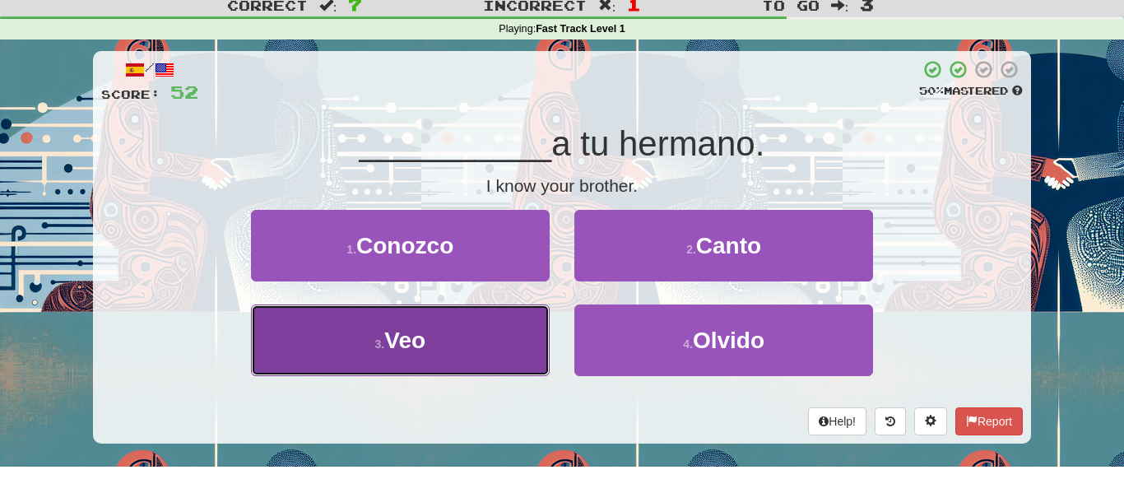
click at [495, 333] on button "3 . Veo" at bounding box center [400, 340] width 299 height 72
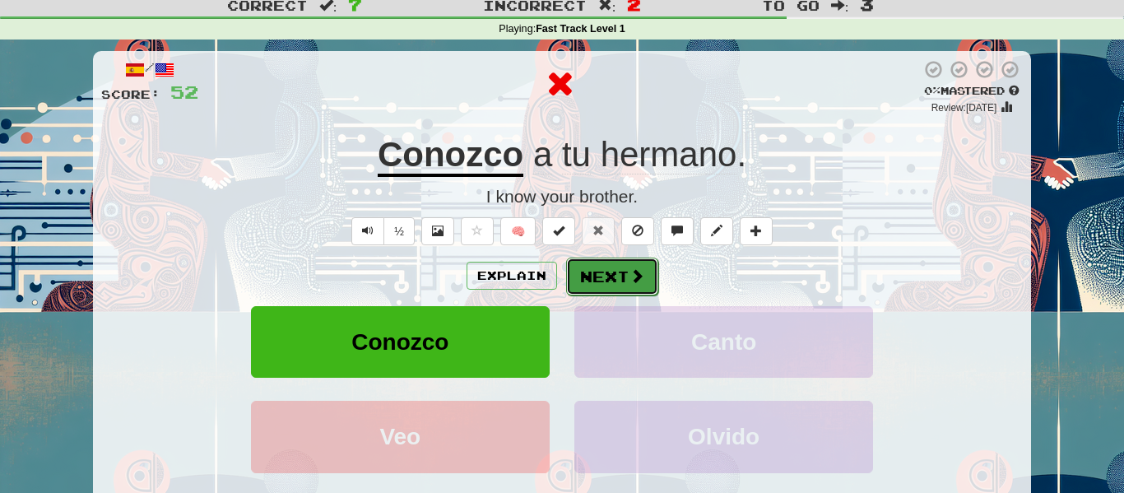
click at [609, 269] on button "Next" at bounding box center [612, 276] width 92 height 38
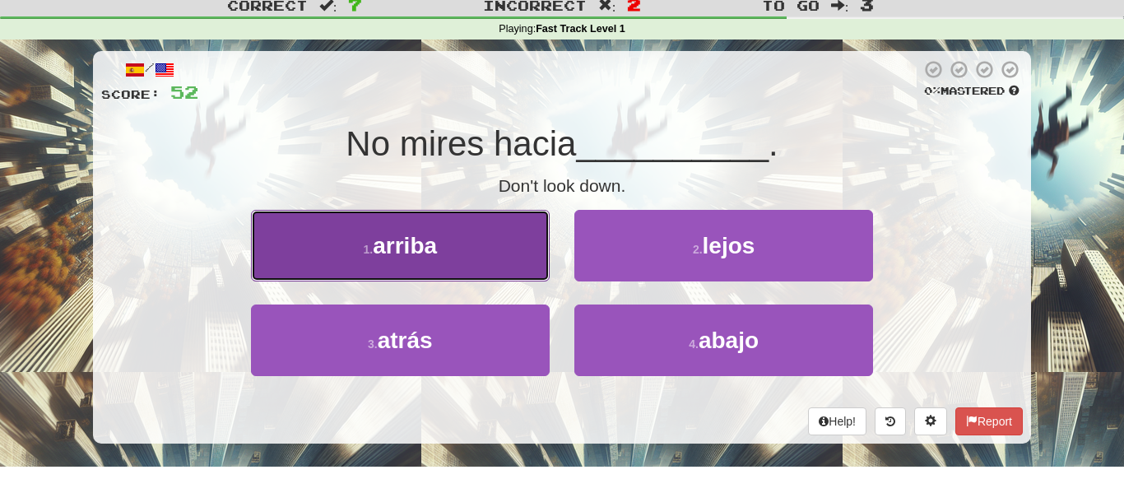
click at [528, 262] on button "1 . arriba" at bounding box center [400, 246] width 299 height 72
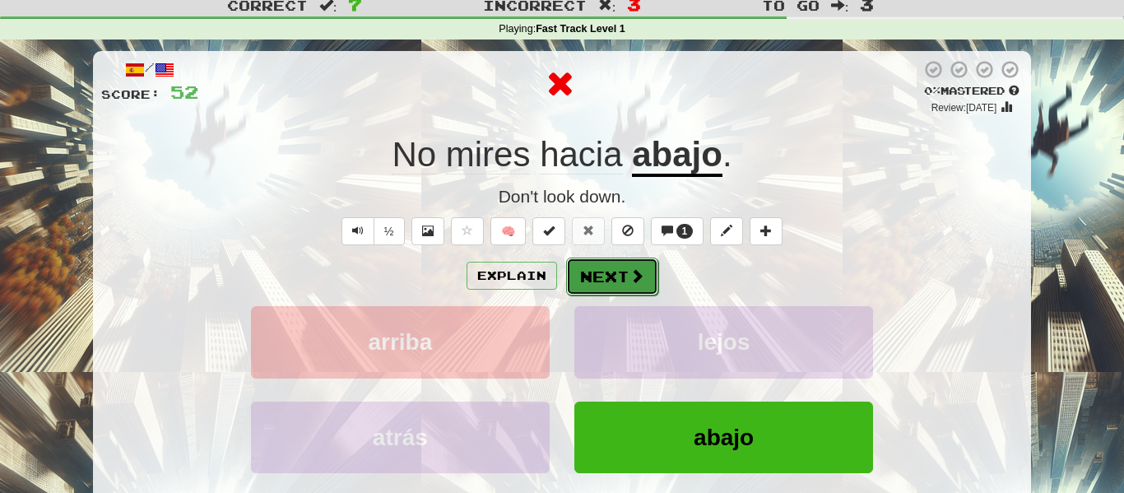
click at [602, 271] on button "Next" at bounding box center [612, 276] width 92 height 38
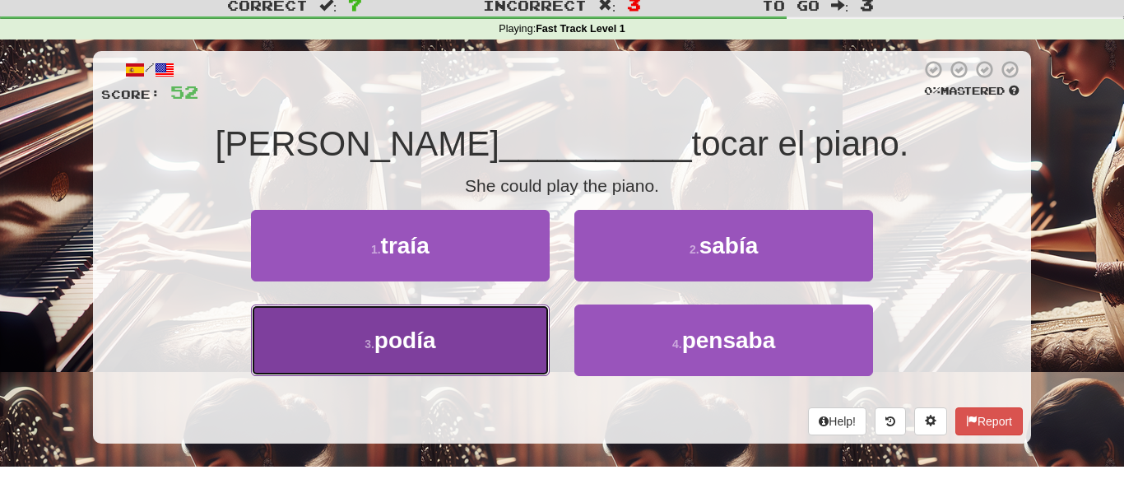
click at [508, 337] on button "3 . podía" at bounding box center [400, 340] width 299 height 72
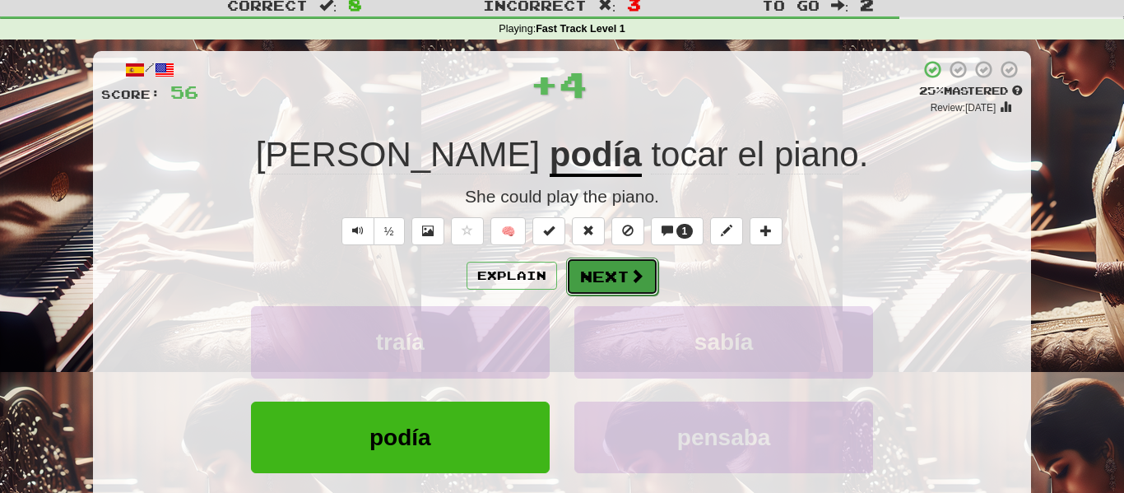
click at [584, 284] on button "Next" at bounding box center [612, 276] width 92 height 38
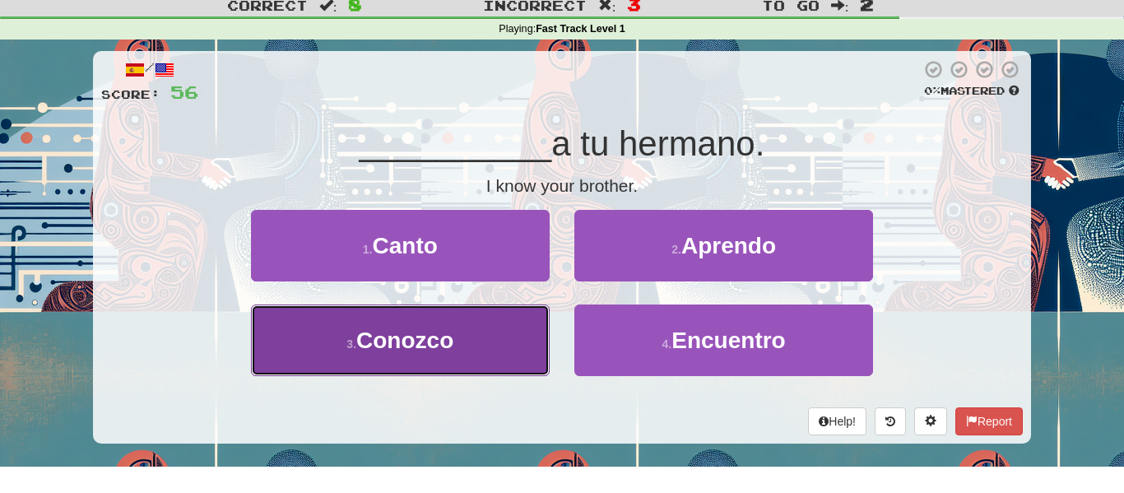
click at [504, 331] on button "3 . Conozco" at bounding box center [400, 340] width 299 height 72
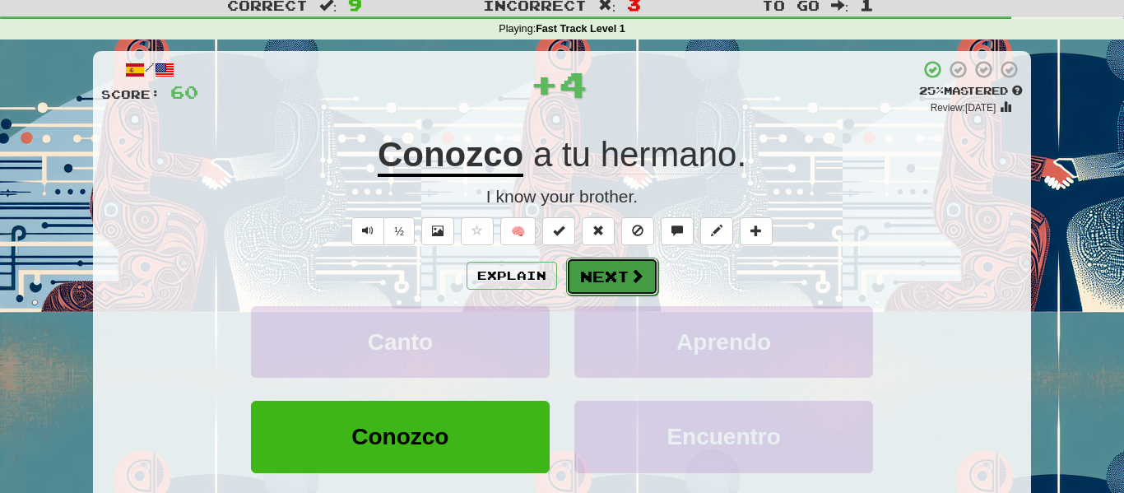
click at [614, 257] on button "Next" at bounding box center [612, 276] width 92 height 38
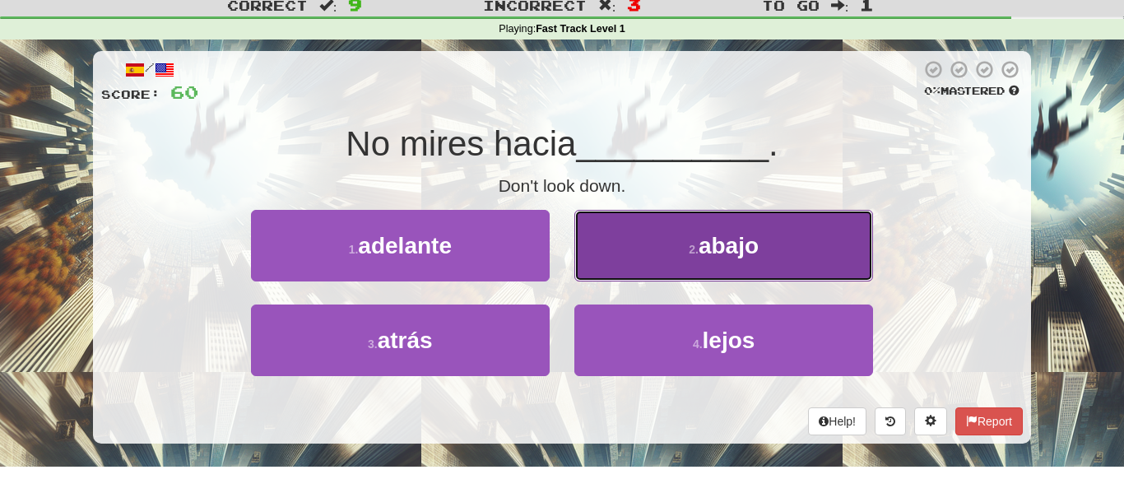
click at [642, 273] on button "2 . abajo" at bounding box center [723, 246] width 299 height 72
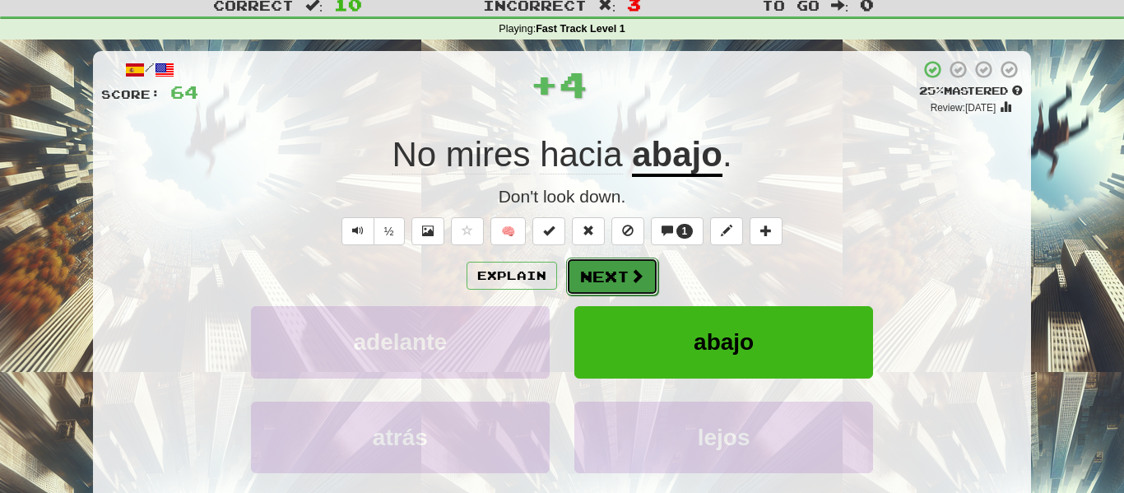
click at [636, 285] on button "Next" at bounding box center [612, 276] width 92 height 38
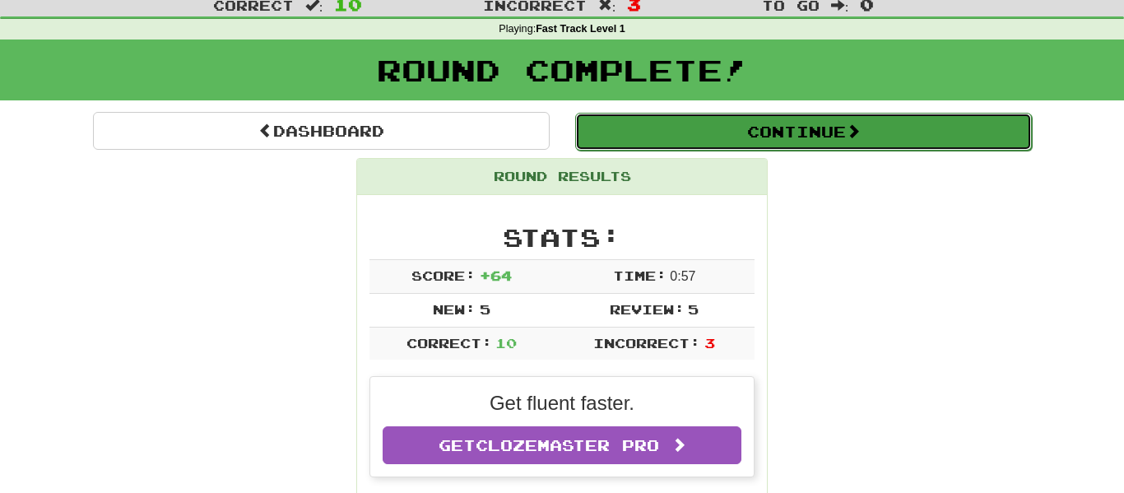
click at [812, 117] on button "Continue" at bounding box center [803, 132] width 457 height 38
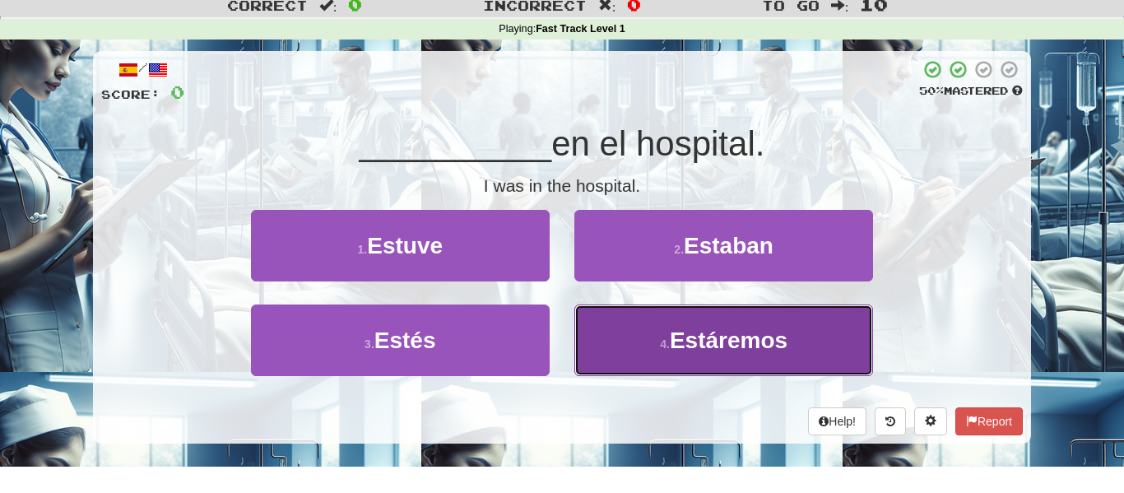
click at [633, 341] on button "4 . Estáremos" at bounding box center [723, 340] width 299 height 72
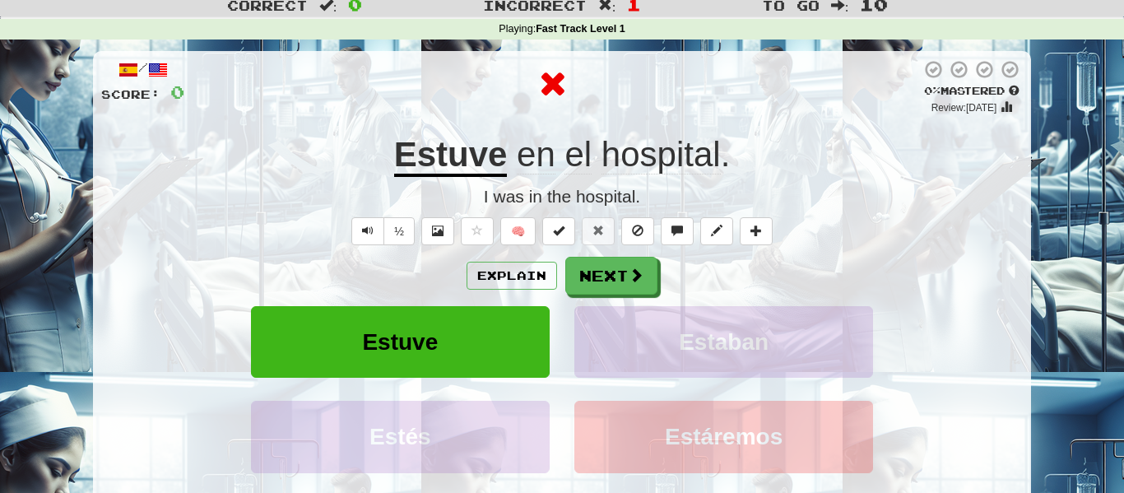
click at [609, 298] on div "Explain Next Estuve [PERSON_NAME] Estáremos Learn more: Estuve [PERSON_NAME] Es…" at bounding box center [561, 389] width 921 height 264
click at [595, 280] on button "Next" at bounding box center [612, 276] width 92 height 38
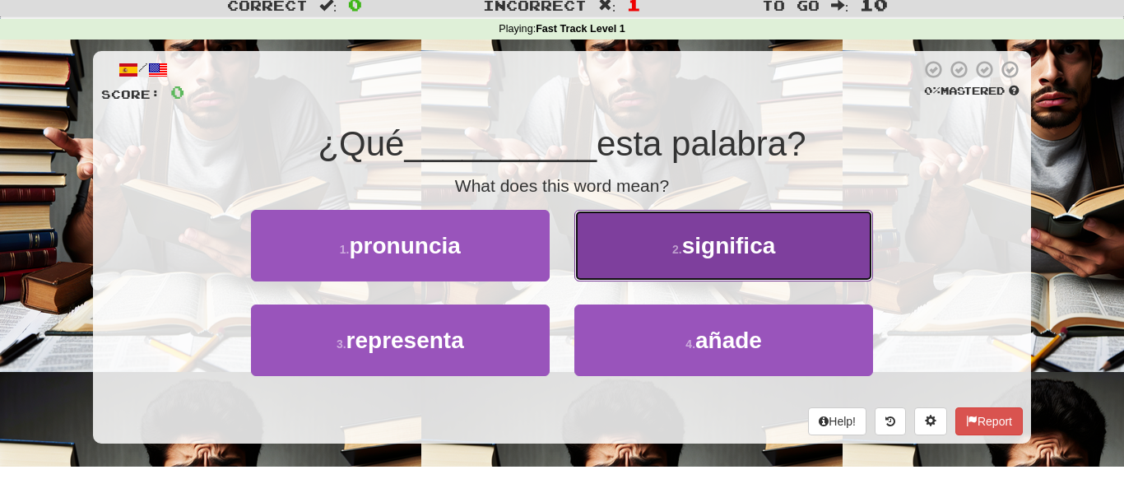
click at [628, 264] on button "2 . significa" at bounding box center [723, 246] width 299 height 72
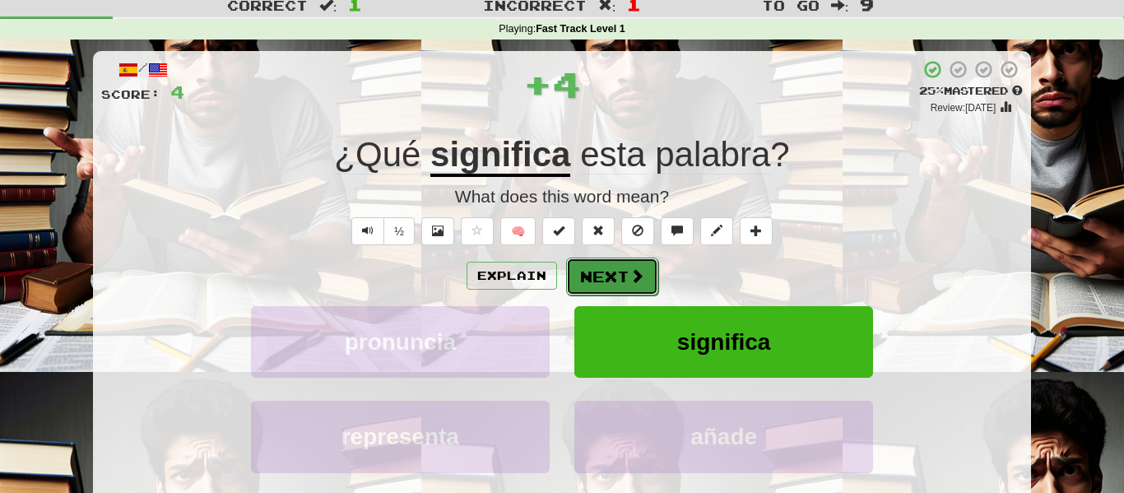
click at [620, 265] on button "Next" at bounding box center [612, 276] width 92 height 38
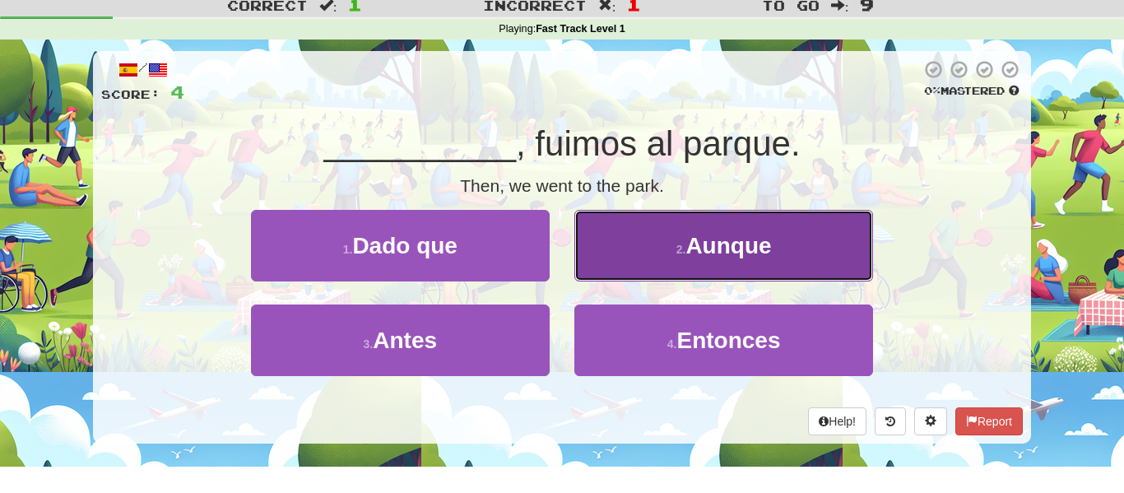
click at [611, 276] on button "2 . Aunque" at bounding box center [723, 246] width 299 height 72
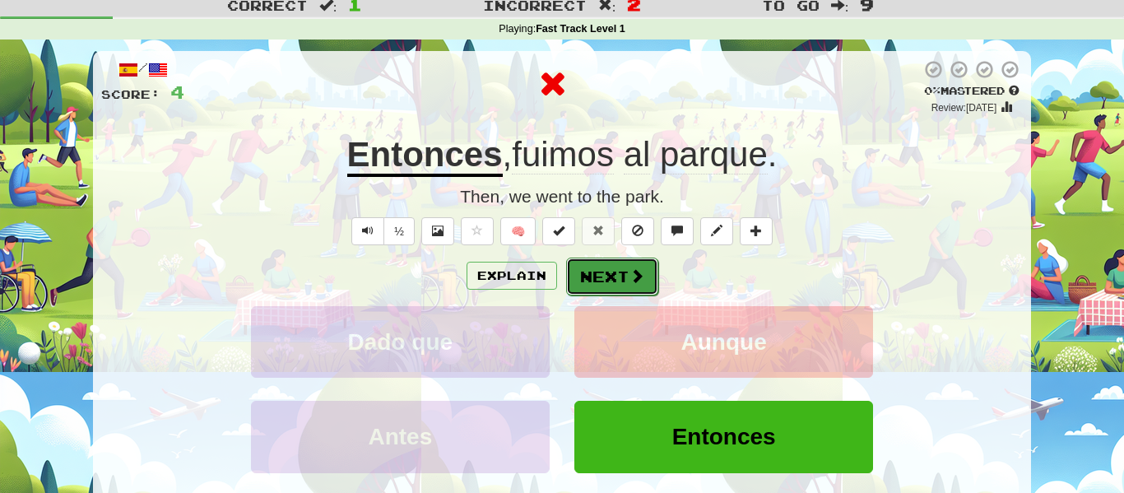
click at [611, 289] on button "Next" at bounding box center [612, 276] width 92 height 38
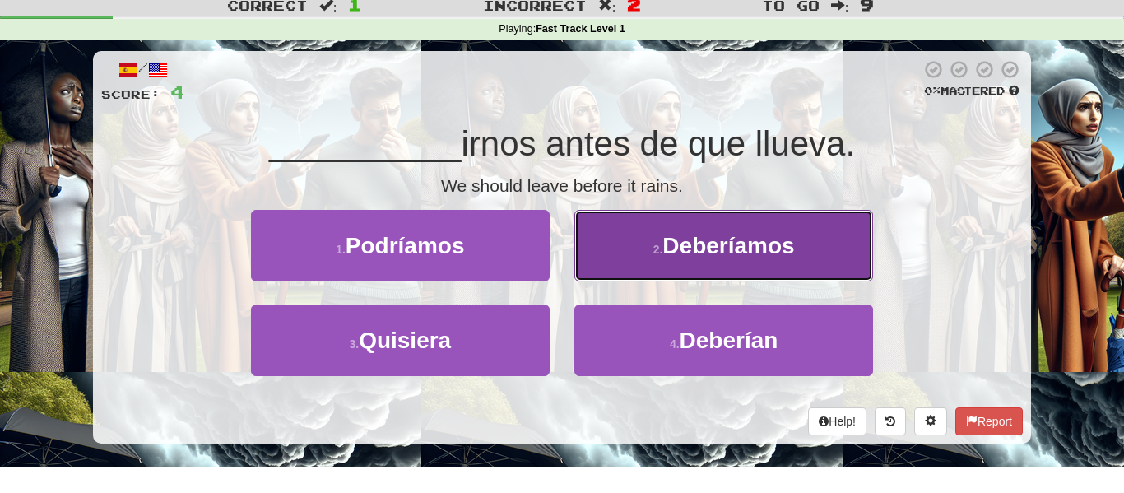
click at [612, 264] on button "2 . Deberíamos" at bounding box center [723, 246] width 299 height 72
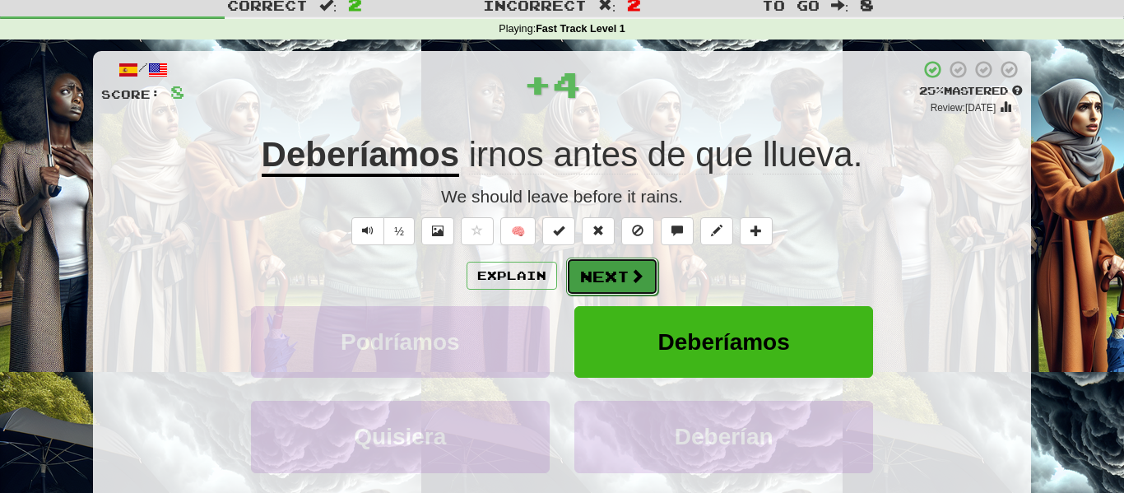
click at [614, 276] on button "Next" at bounding box center [612, 276] width 92 height 38
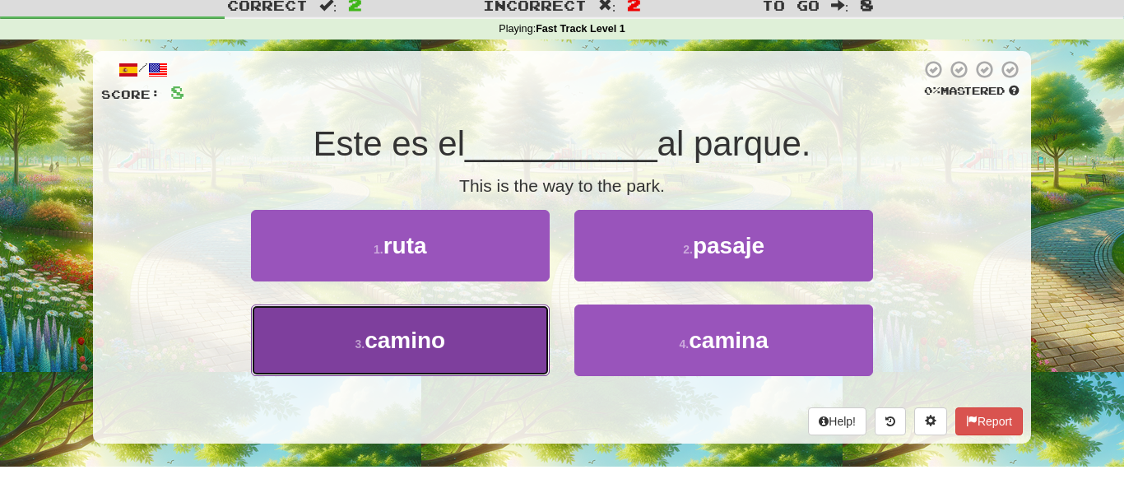
click at [488, 318] on button "3 . camino" at bounding box center [400, 340] width 299 height 72
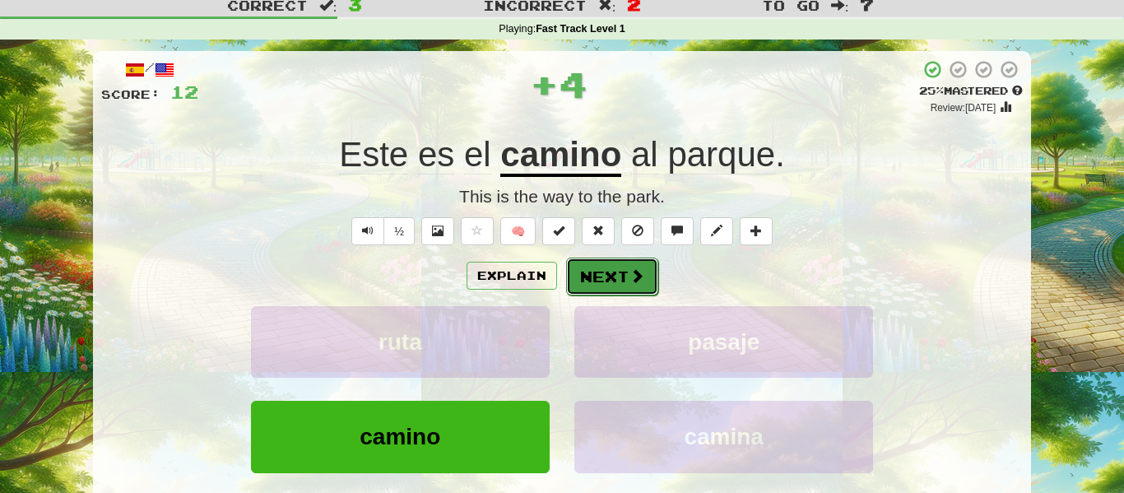
click at [610, 271] on button "Next" at bounding box center [612, 276] width 92 height 38
